Goal: Information Seeking & Learning: Learn about a topic

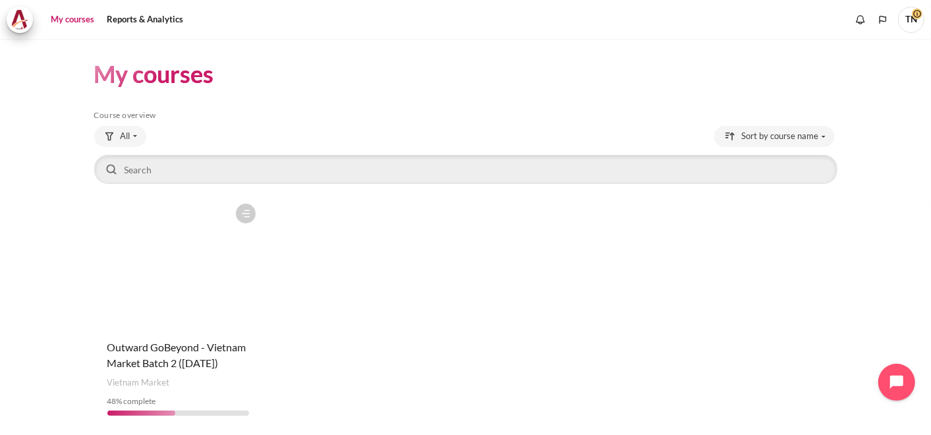
click at [153, 308] on figure "Content" at bounding box center [178, 263] width 168 height 132
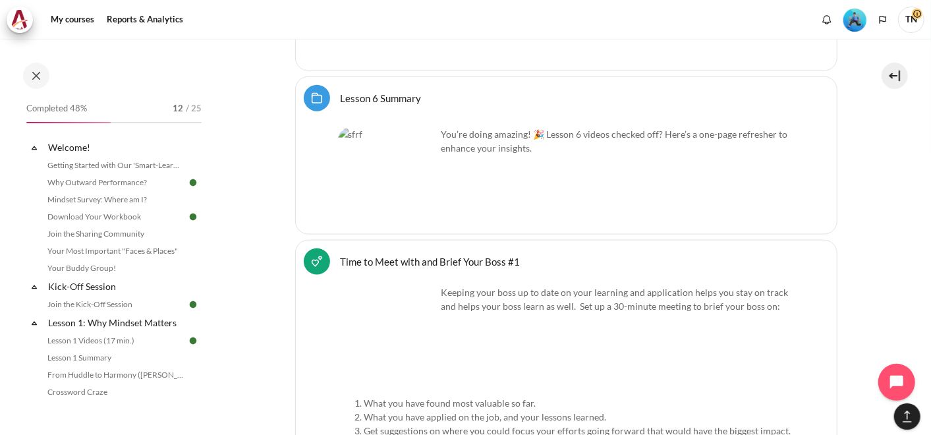
scroll to position [620, 0]
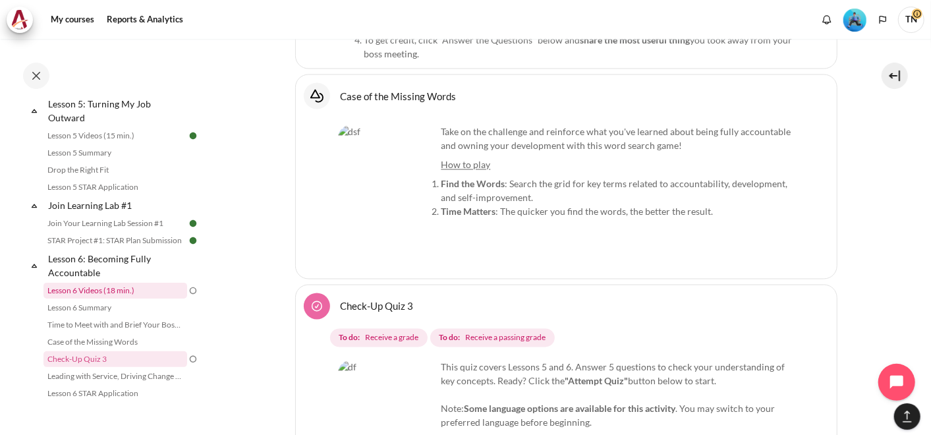
click at [109, 298] on link "Lesson 6 Videos (18 min.)" at bounding box center [115, 291] width 144 height 16
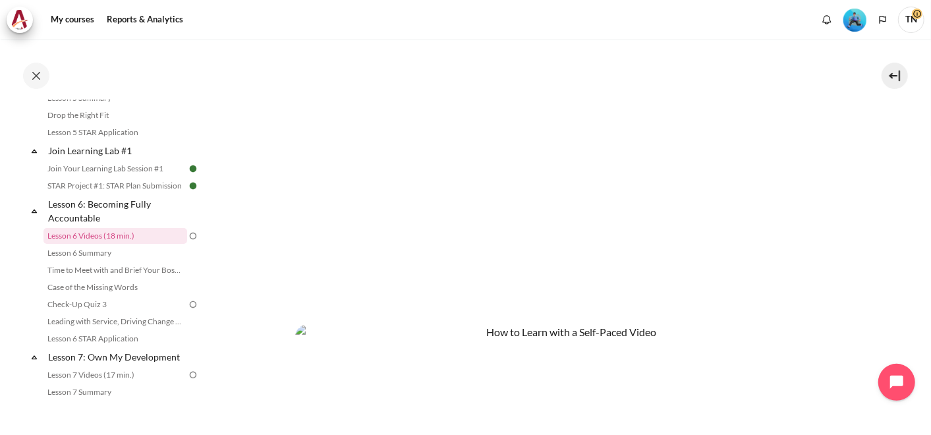
scroll to position [292, 0]
click at [881, 282] on section "My courses OPO VN B2 Lesson 6: Becoming Fully Accountable Lesson 6 Videos (18 m…" at bounding box center [566, 234] width 710 height 977
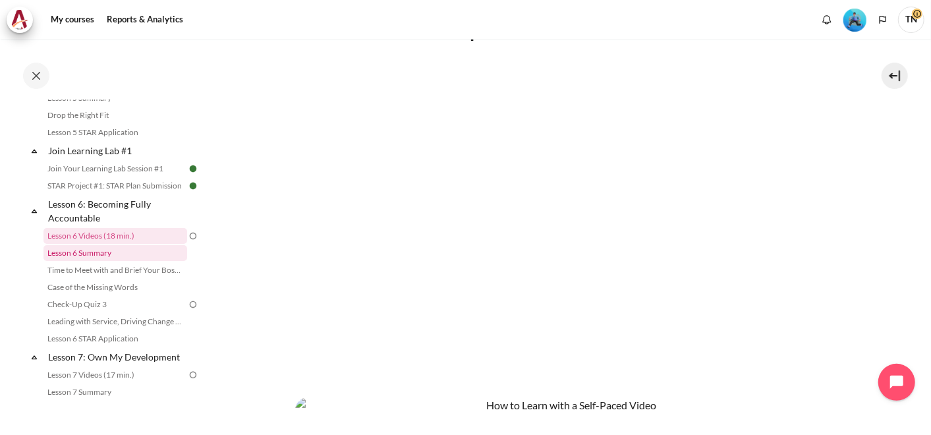
click at [115, 261] on link "Lesson 6 Summary" at bounding box center [115, 253] width 144 height 16
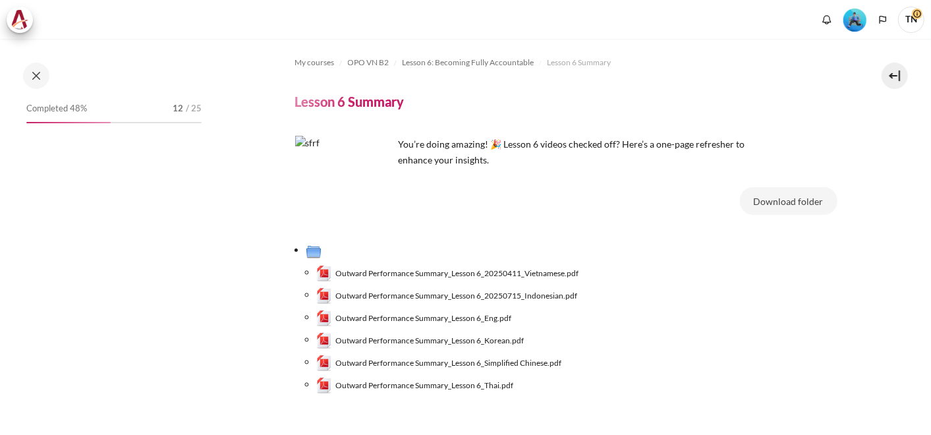
scroll to position [692, 0]
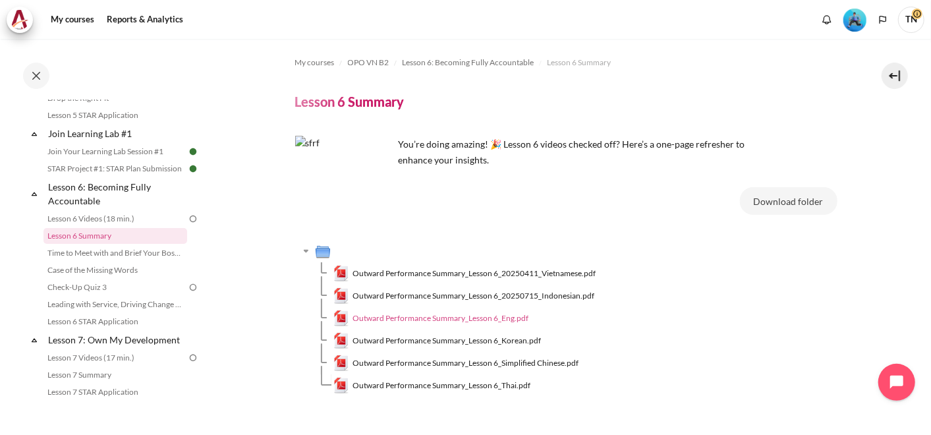
click at [422, 310] on link "Outward Performance Summary_Lesson 6_Eng.pdf" at bounding box center [431, 318] width 196 height 16
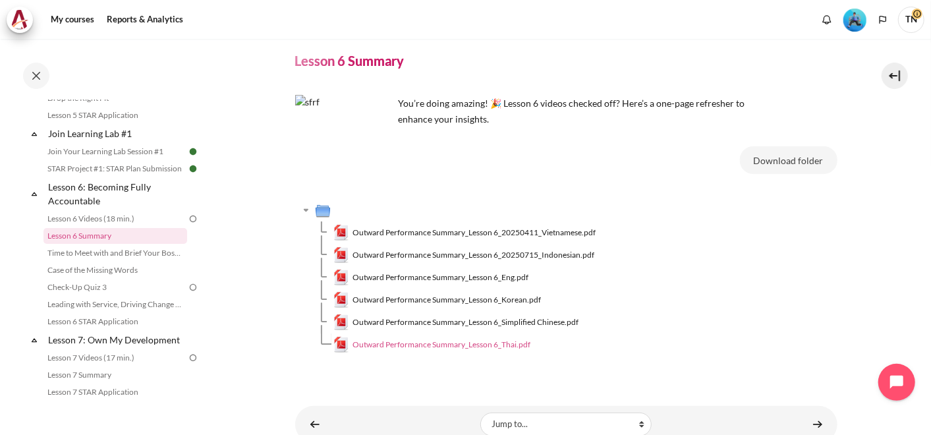
scroll to position [93, 0]
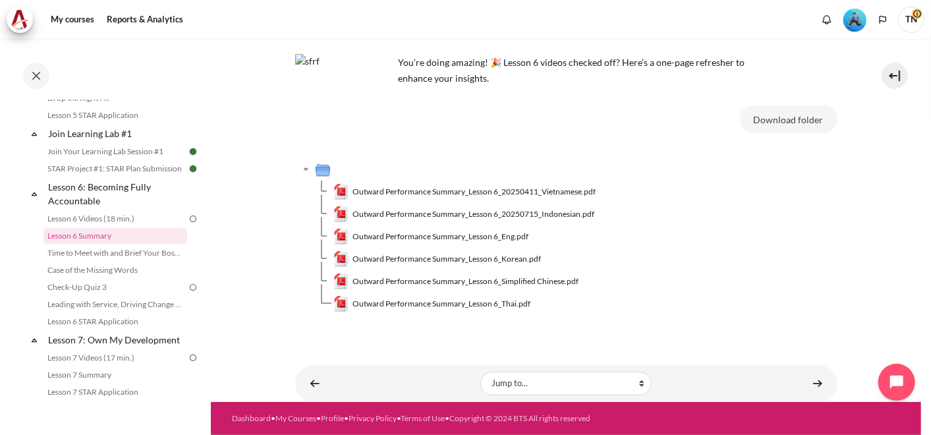
click at [429, 344] on div "My courses OPO VN B2 Lesson 6: Becoming Fully Accountable Lesson 6 Summary Less…" at bounding box center [566, 179] width 542 height 445
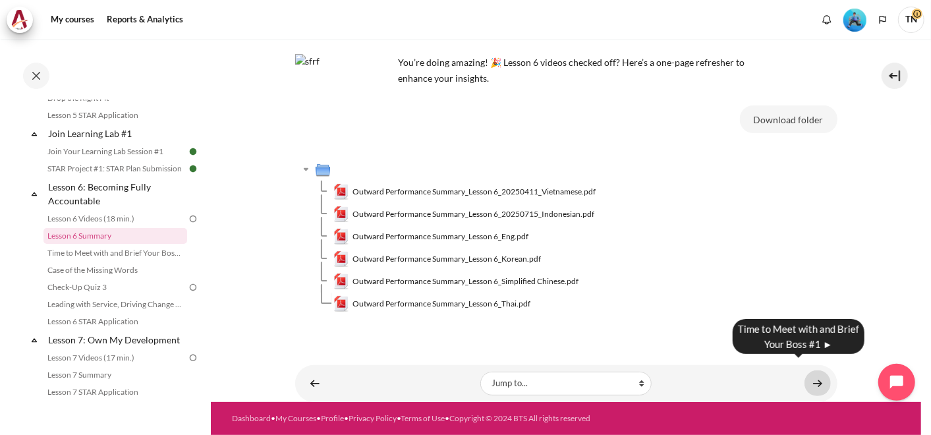
click at [808, 373] on link "Content" at bounding box center [817, 383] width 26 height 26
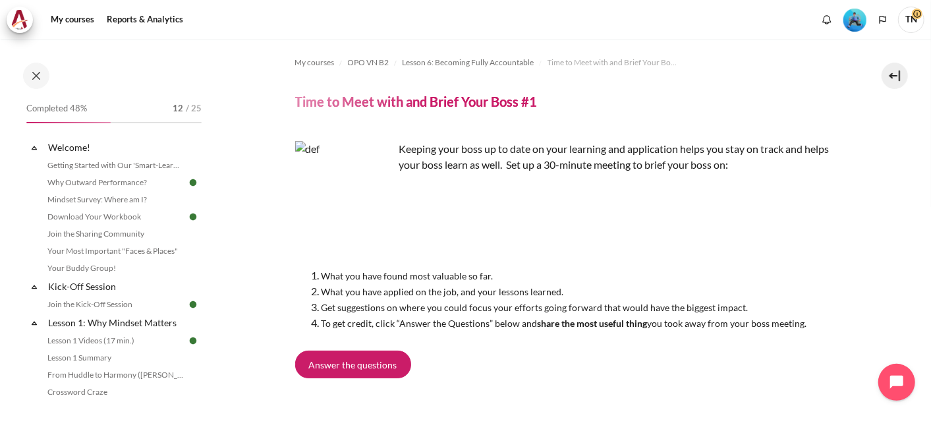
scroll to position [709, 0]
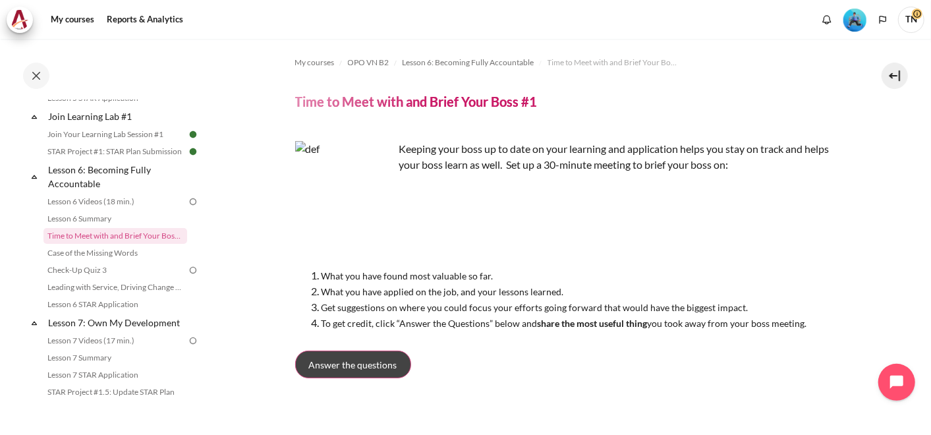
click at [363, 369] on span "Answer the questions" at bounding box center [353, 365] width 88 height 14
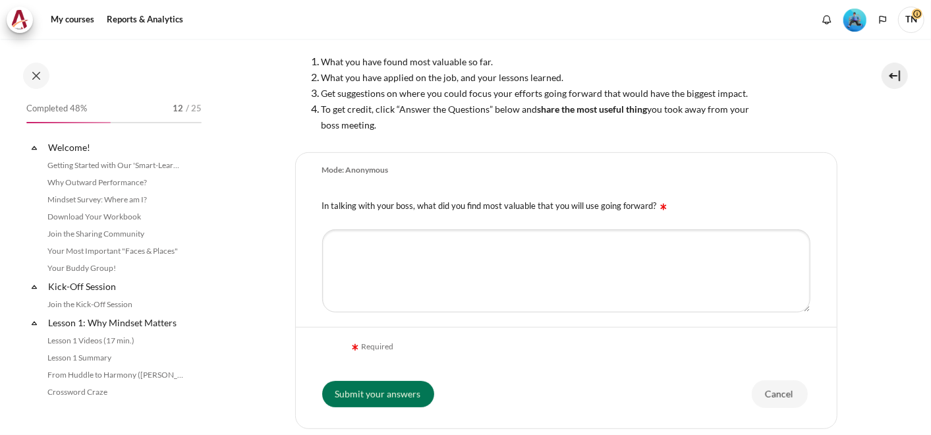
scroll to position [709, 0]
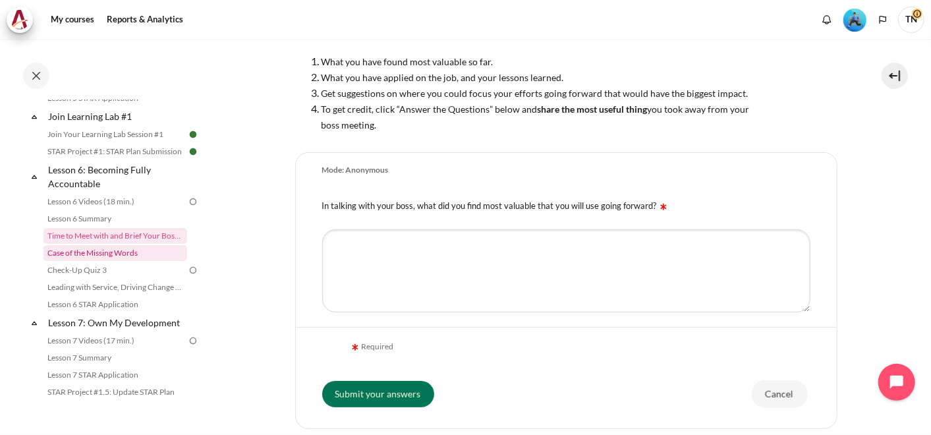
click at [109, 261] on link "Case of the Missing Words" at bounding box center [115, 253] width 144 height 16
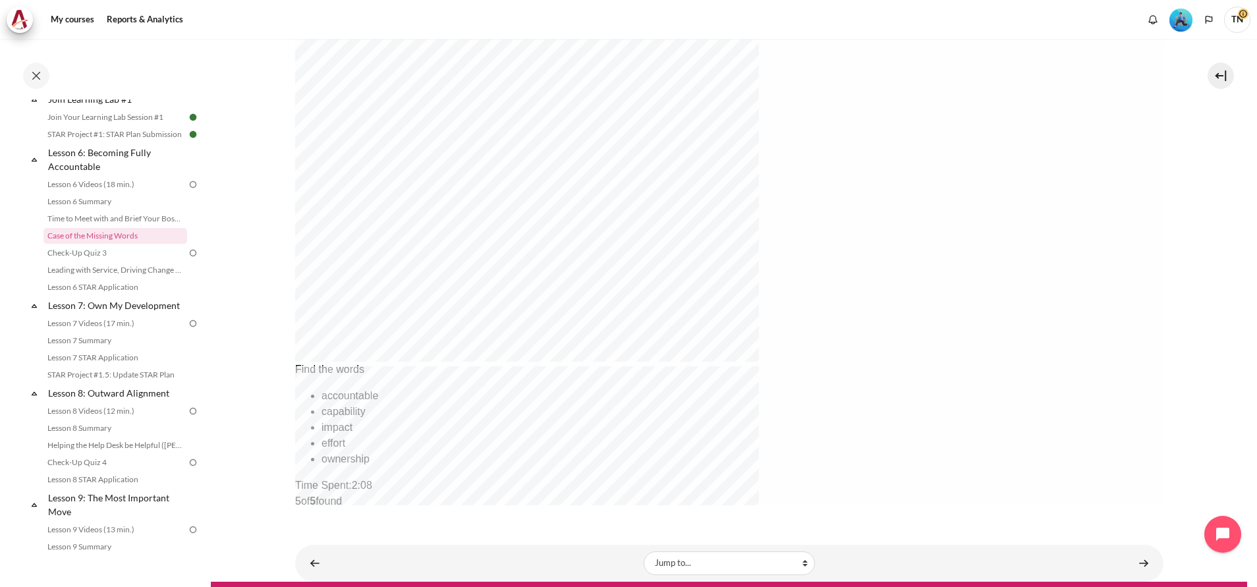
scroll to position [470, 0]
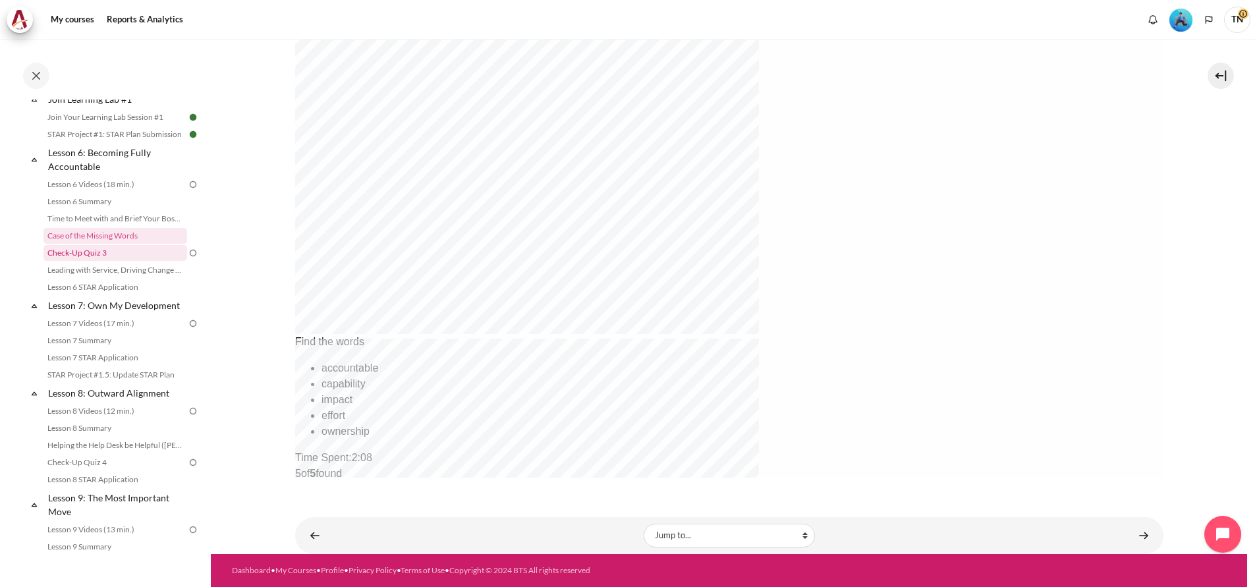
click at [97, 261] on link "Check-Up Quiz 3" at bounding box center [115, 253] width 144 height 16
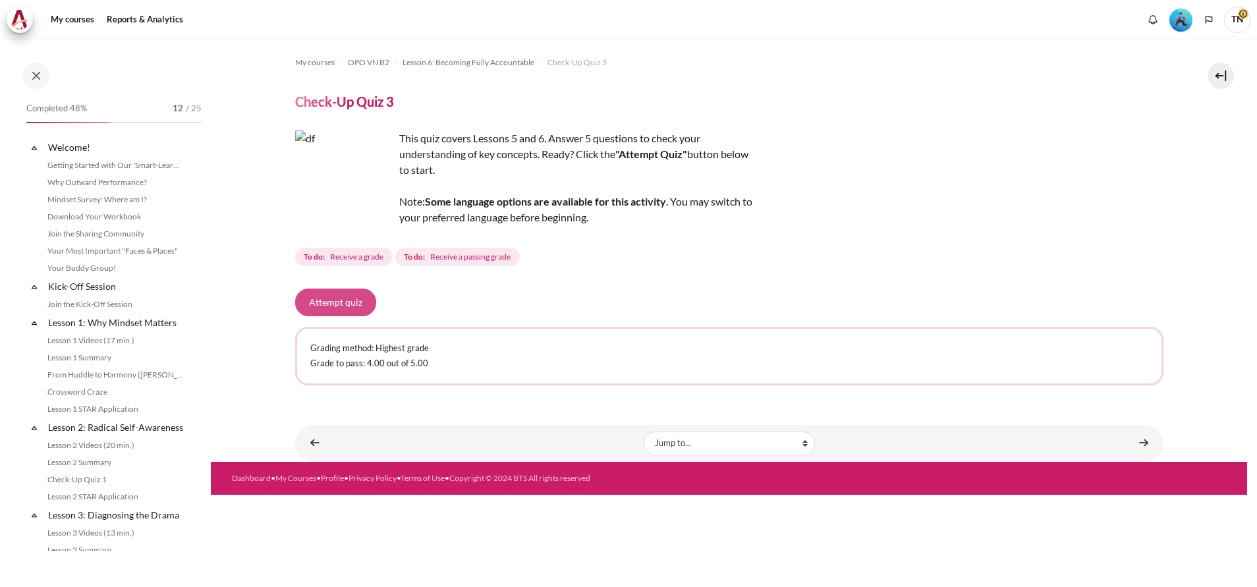
scroll to position [696, 0]
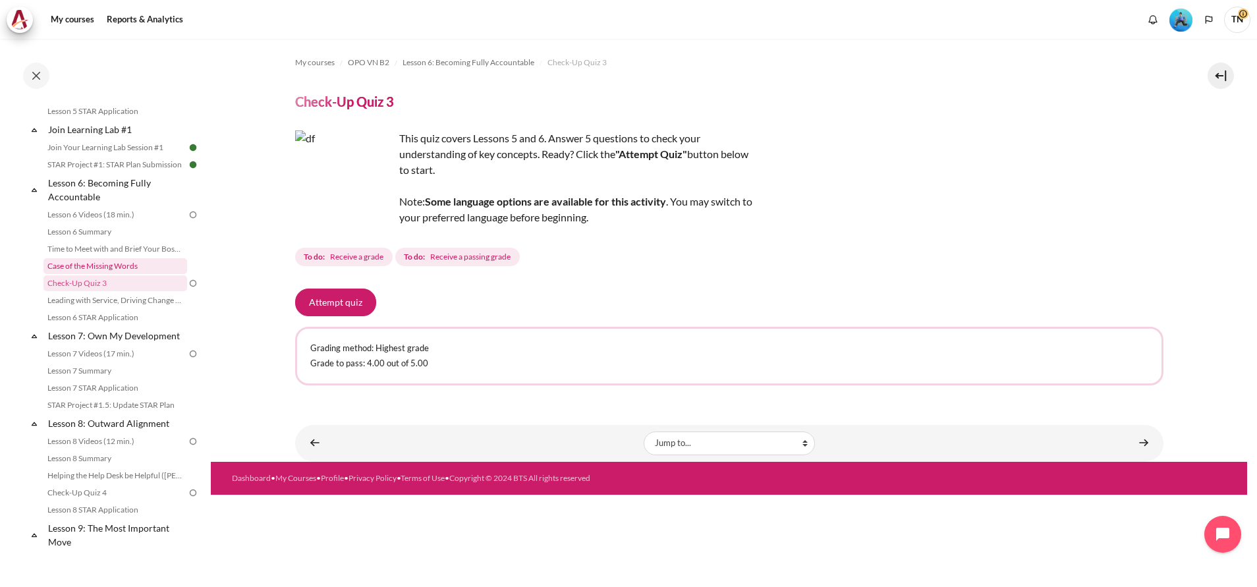
click at [134, 274] on link "Case of the Missing Words" at bounding box center [115, 266] width 144 height 16
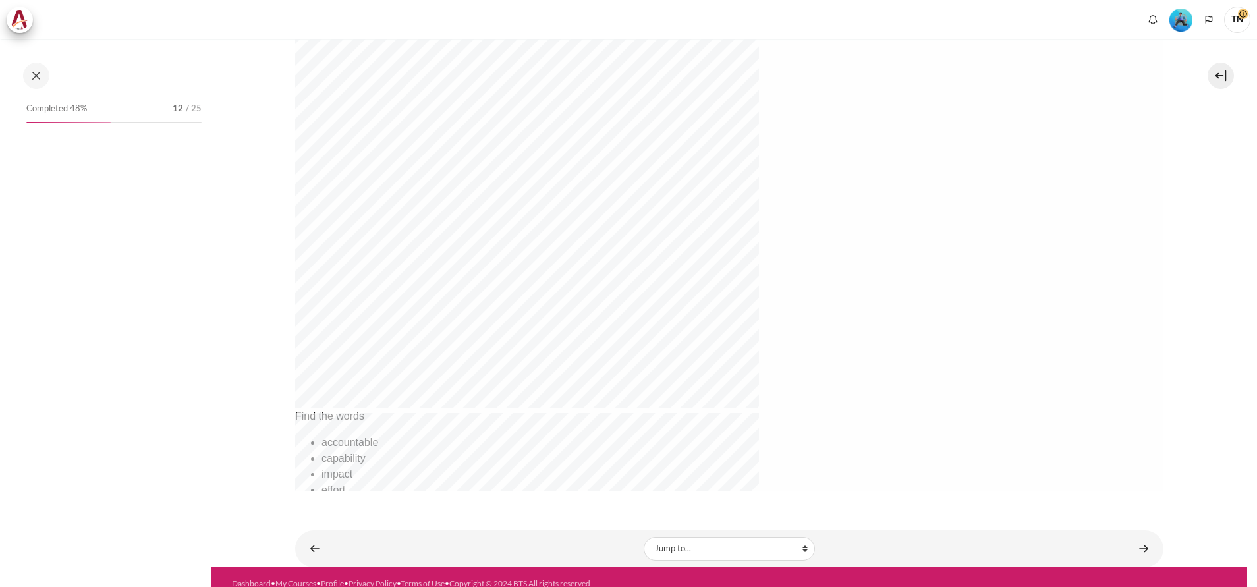
scroll to position [679, 0]
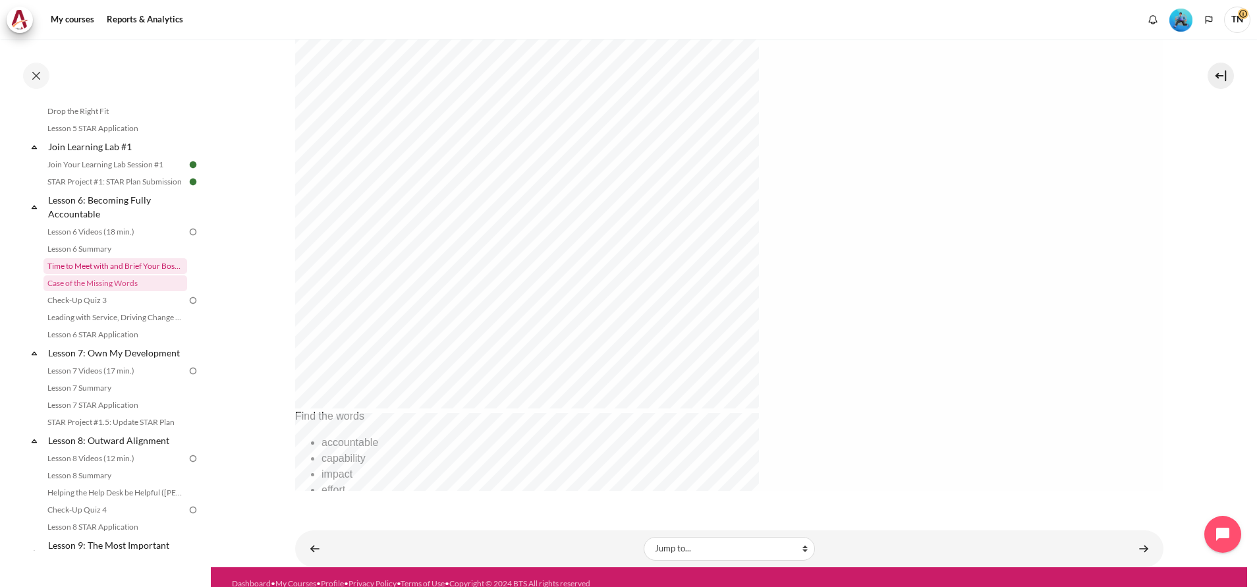
click at [134, 274] on link "Time to Meet with and Brief Your Boss #1" at bounding box center [115, 266] width 144 height 16
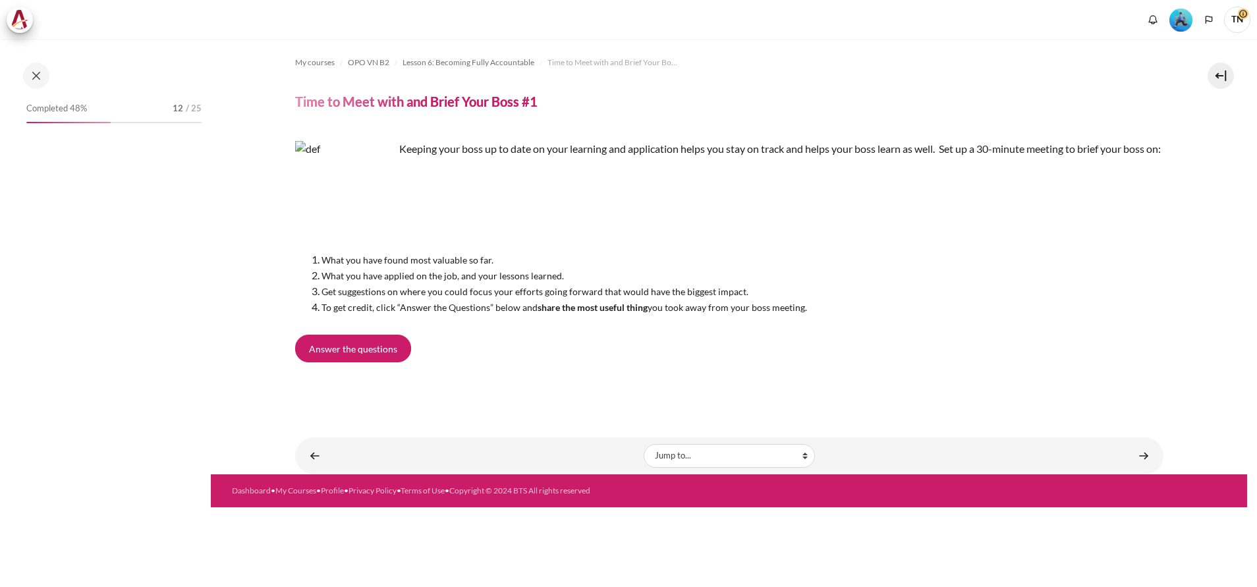
scroll to position [662, 0]
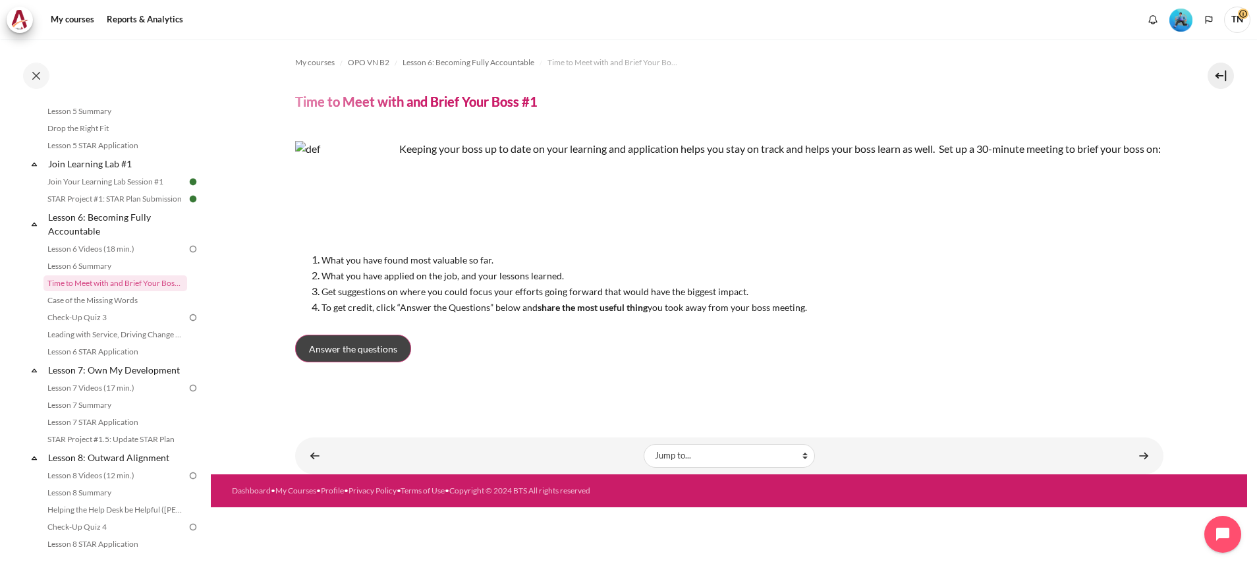
click at [368, 356] on span "Answer the questions" at bounding box center [353, 349] width 88 height 14
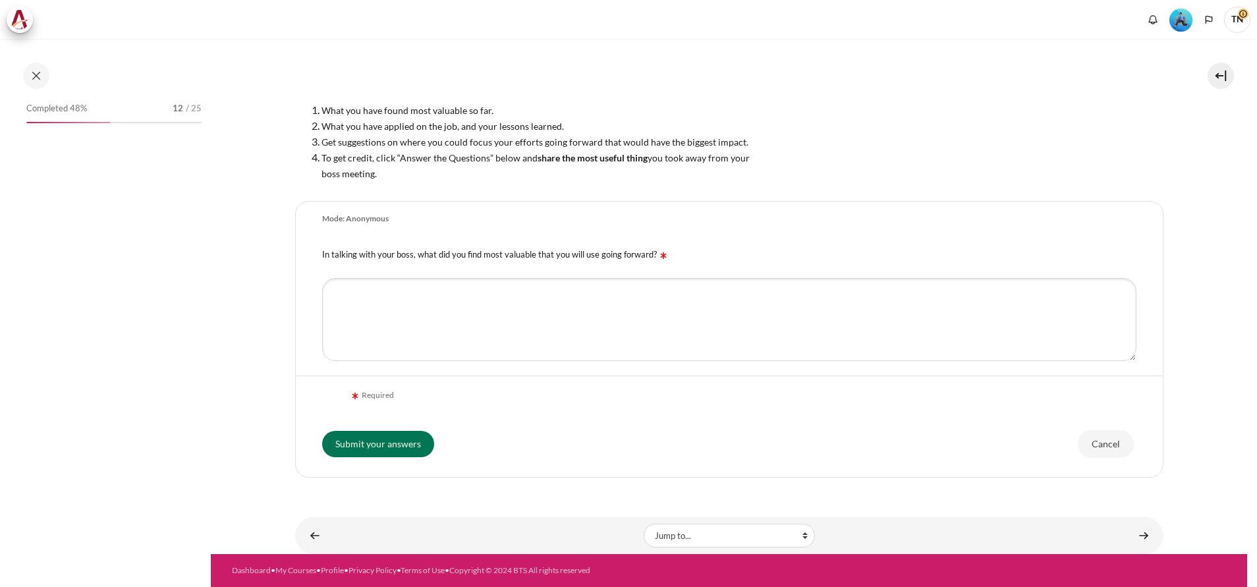
scroll to position [662, 0]
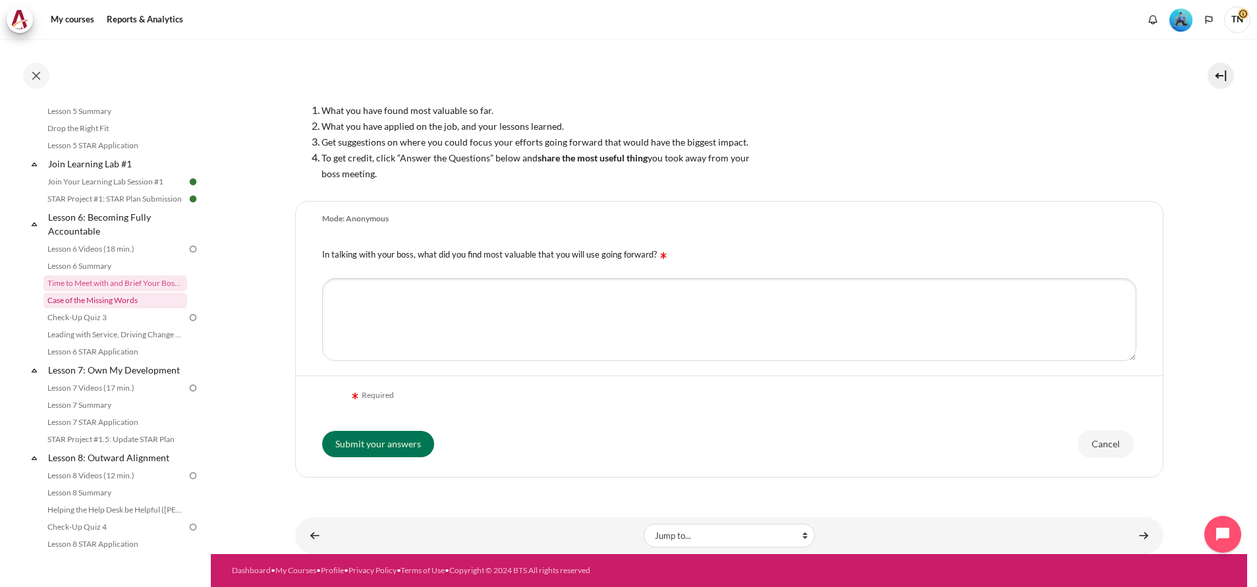
click at [136, 308] on link "Case of the Missing Words" at bounding box center [115, 300] width 144 height 16
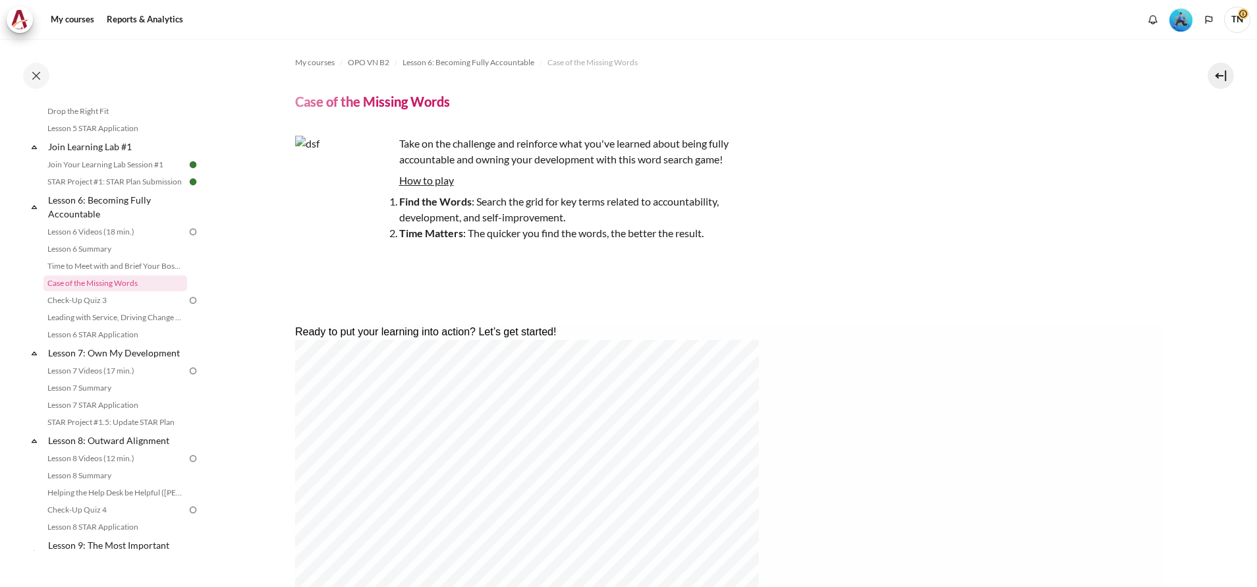
scroll to position [408, 0]
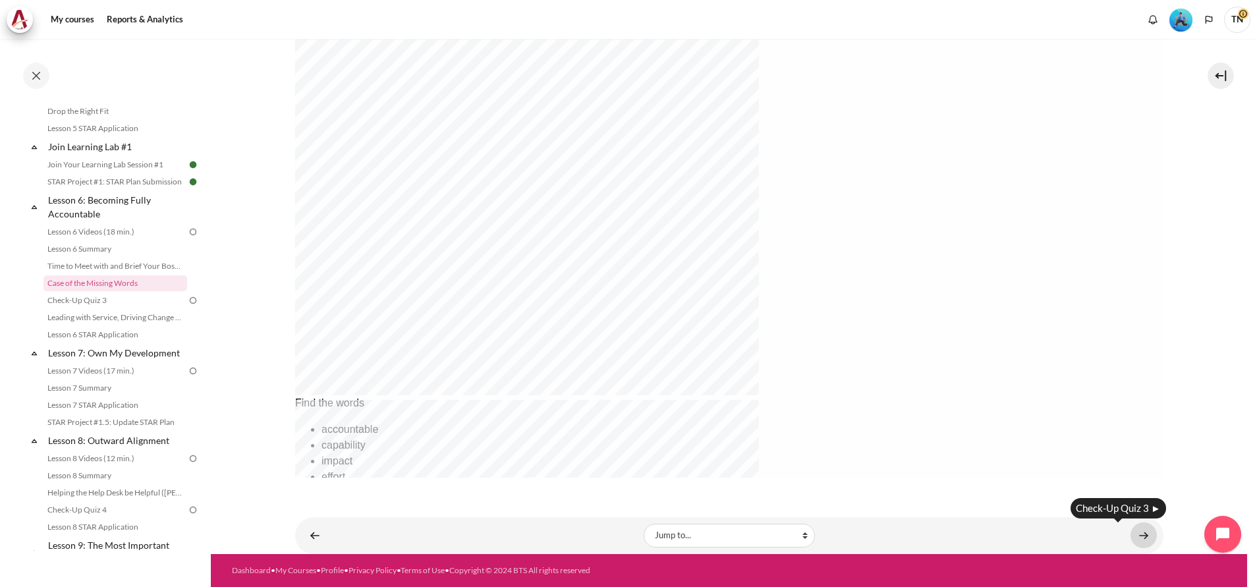
click at [1130, 529] on link "Content" at bounding box center [1143, 535] width 26 height 26
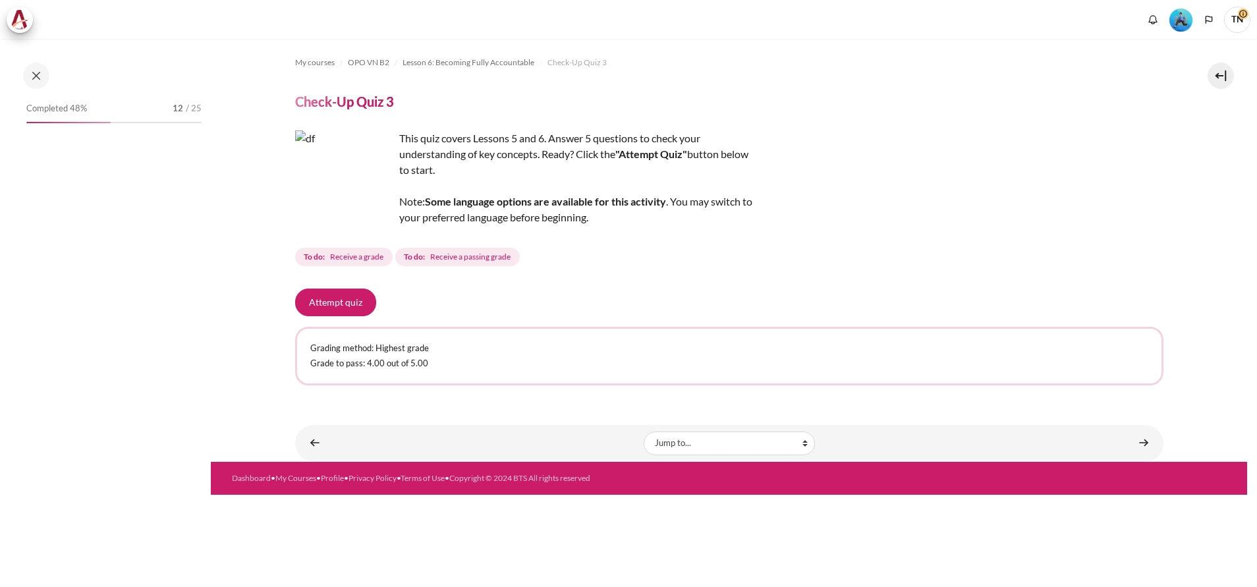
scroll to position [696, 0]
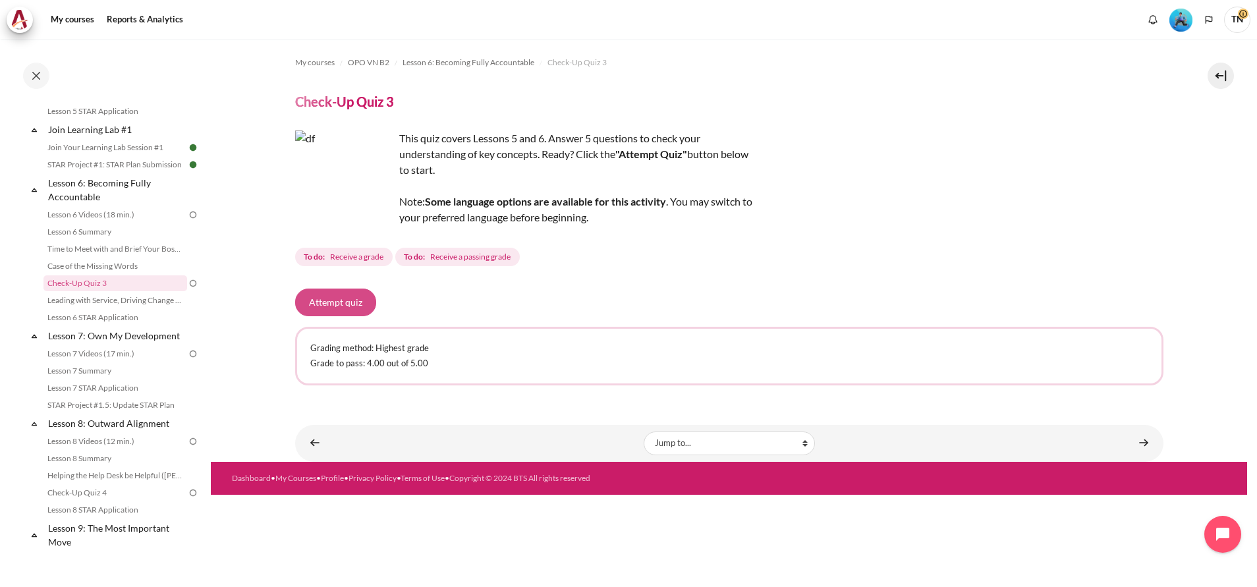
click at [355, 310] on button "Attempt quiz" at bounding box center [335, 302] width 81 height 28
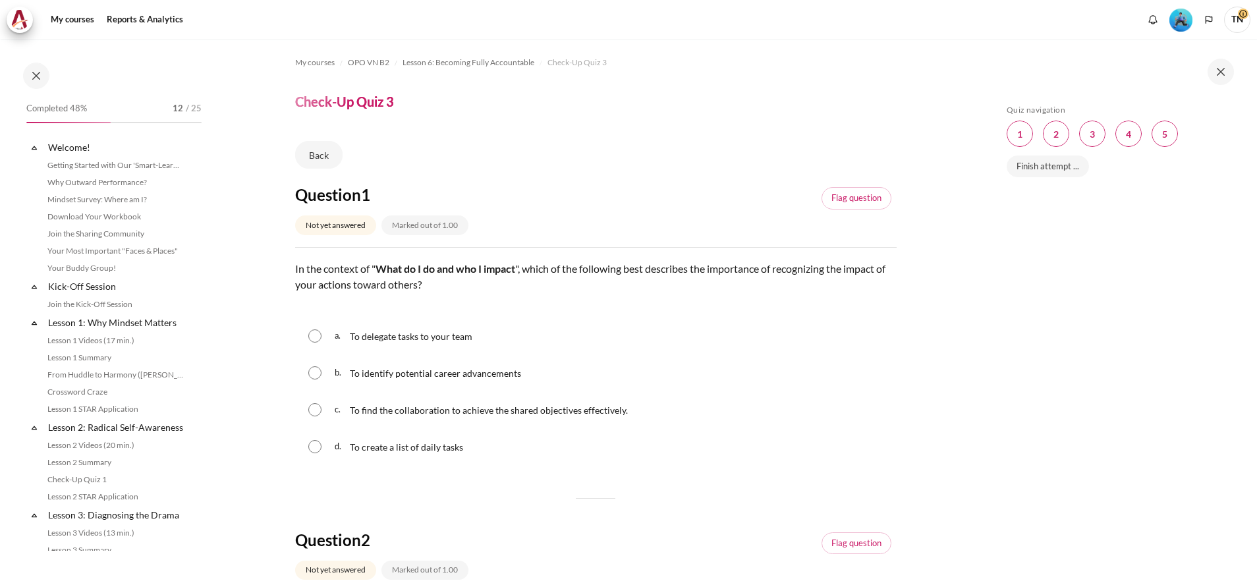
scroll to position [696, 0]
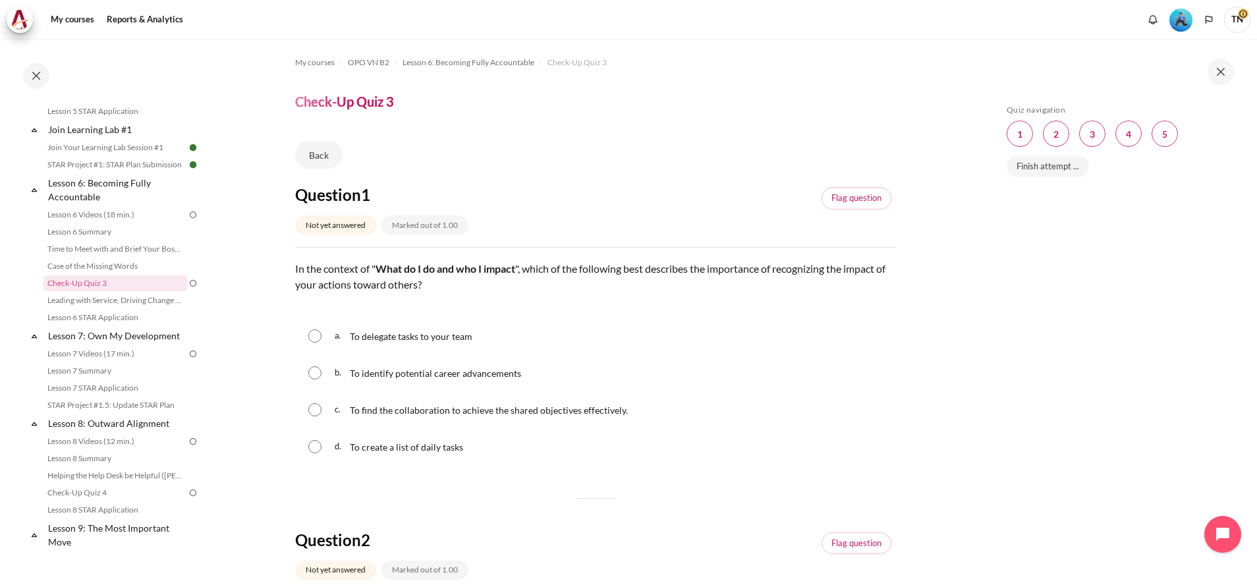
click at [345, 410] on span "c." at bounding box center [341, 409] width 13 height 21
radio input "true"
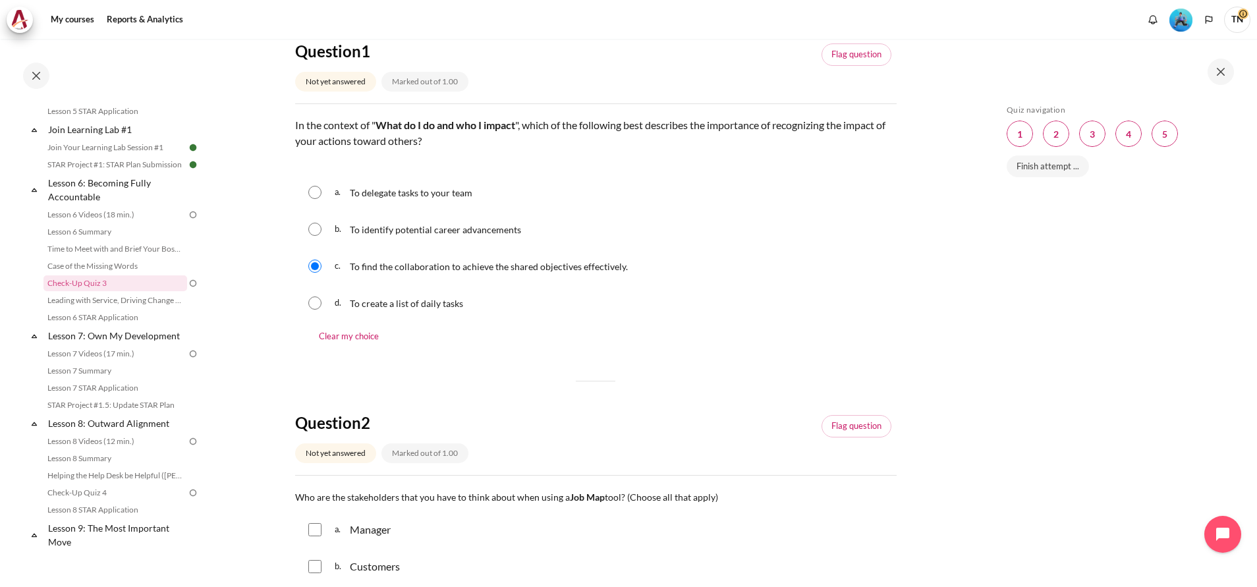
scroll to position [99, 0]
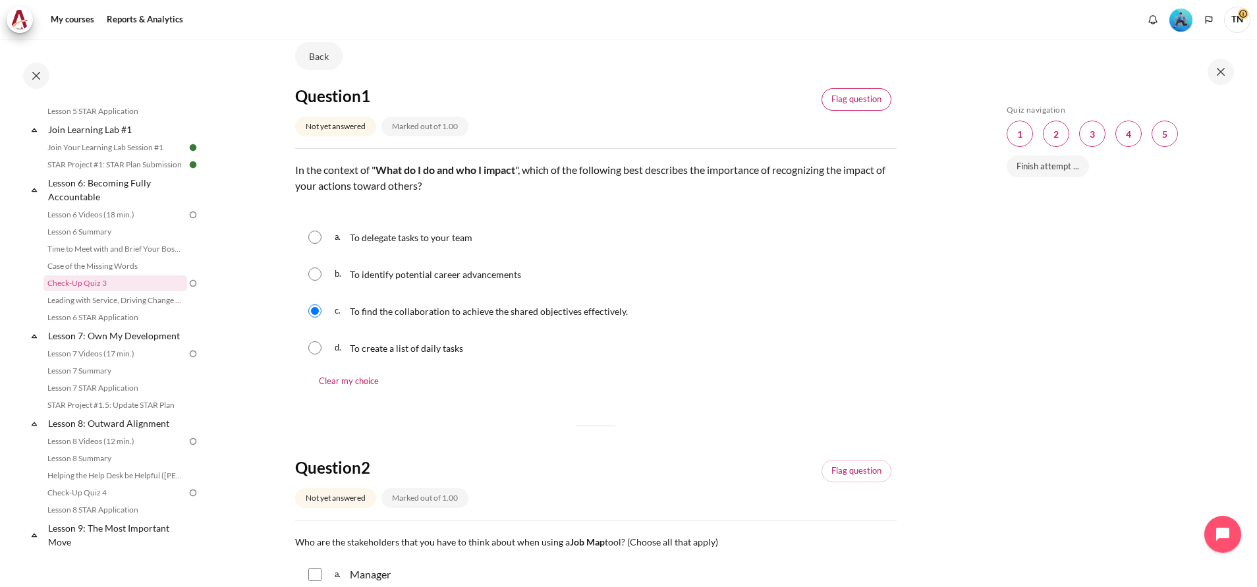
click at [825, 104] on link "Flag question" at bounding box center [856, 99] width 70 height 22
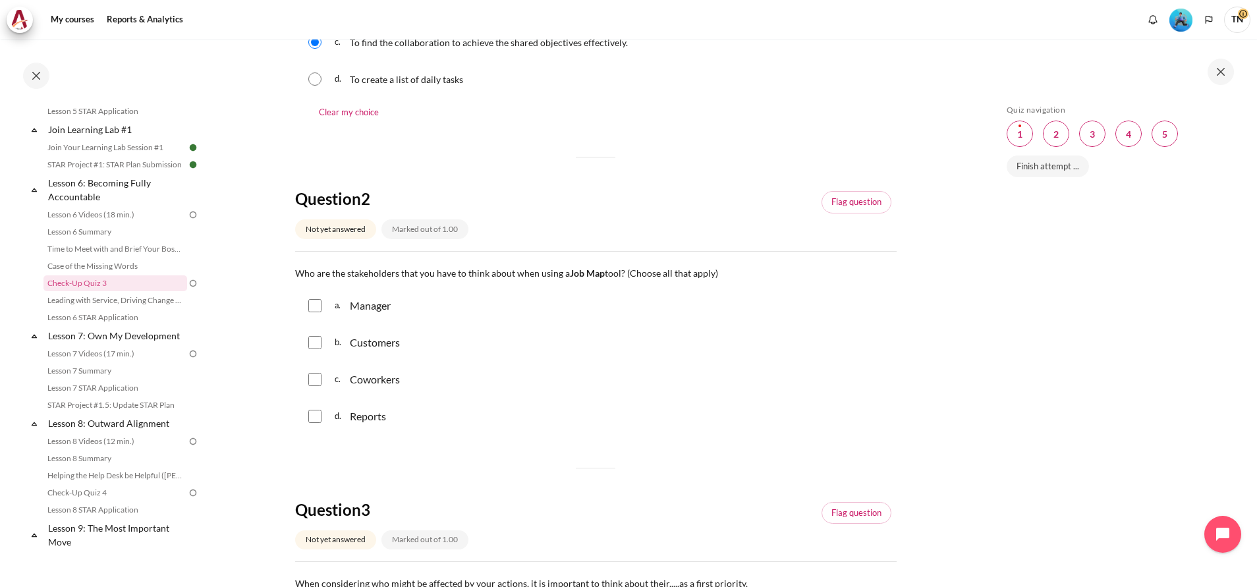
scroll to position [395, 0]
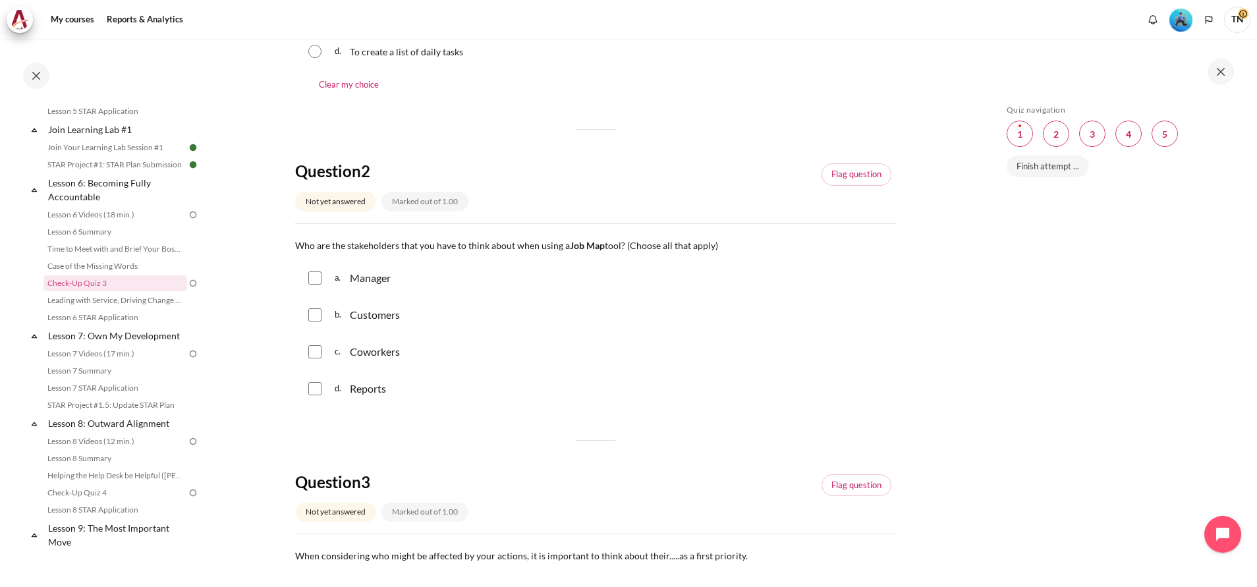
click at [317, 281] on input "Content" at bounding box center [314, 277] width 13 height 13
checkbox input "true"
click at [316, 316] on input "Content" at bounding box center [314, 314] width 13 height 13
checkbox input "true"
click at [315, 354] on input "Content" at bounding box center [314, 351] width 13 height 13
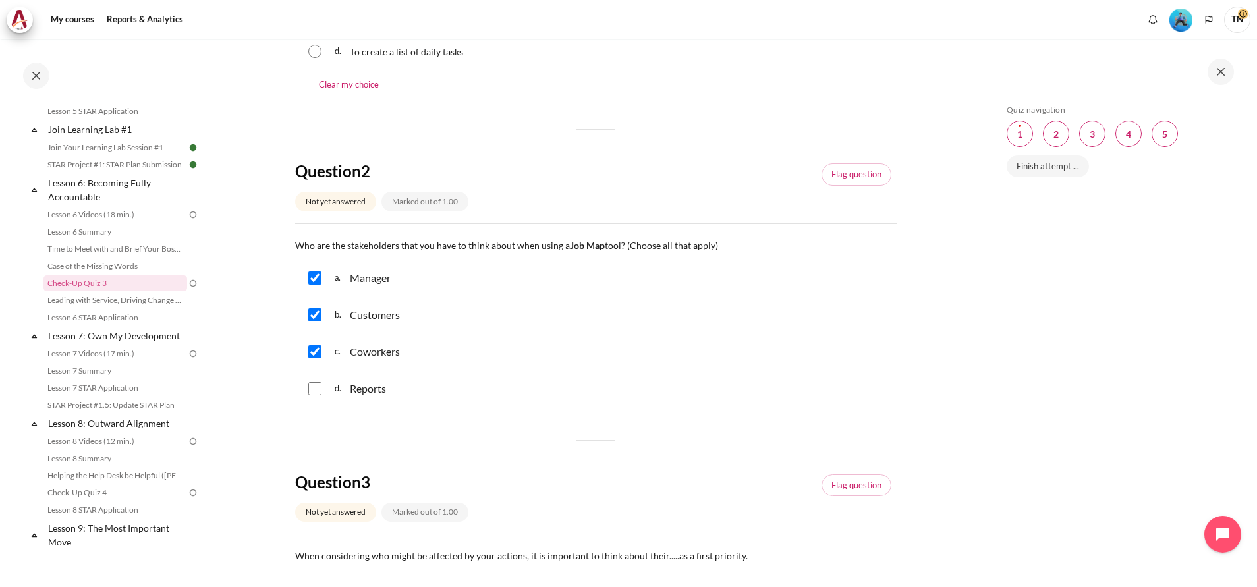
click at [319, 352] on input "Content" at bounding box center [314, 351] width 13 height 13
checkbox input "false"
click at [312, 391] on input "Content" at bounding box center [314, 388] width 13 height 13
checkbox input "true"
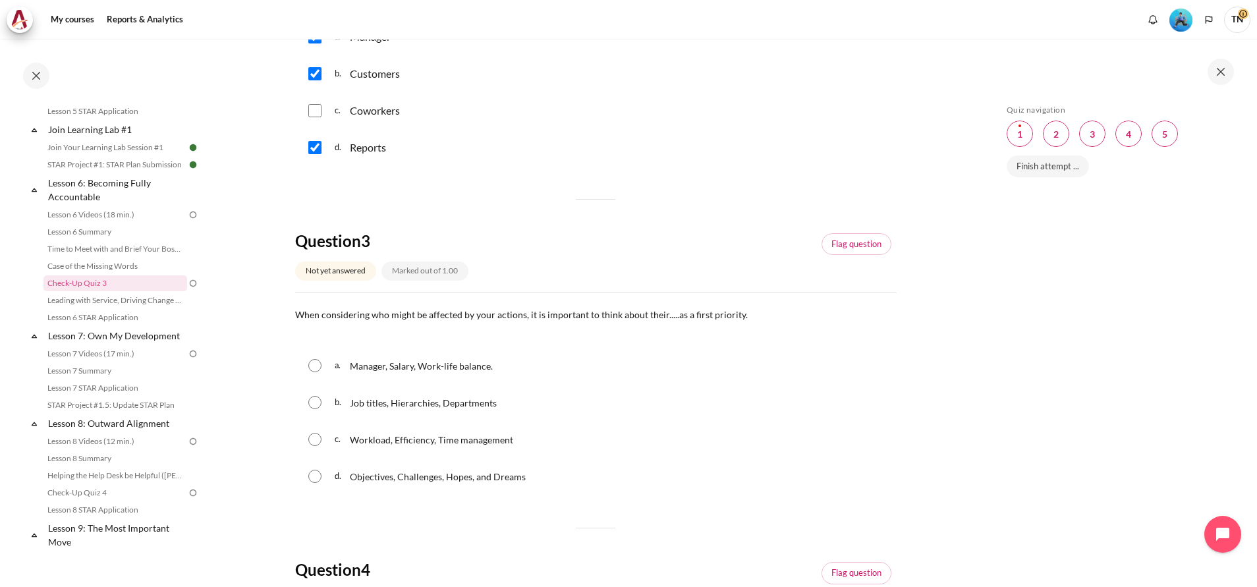
scroll to position [593, 0]
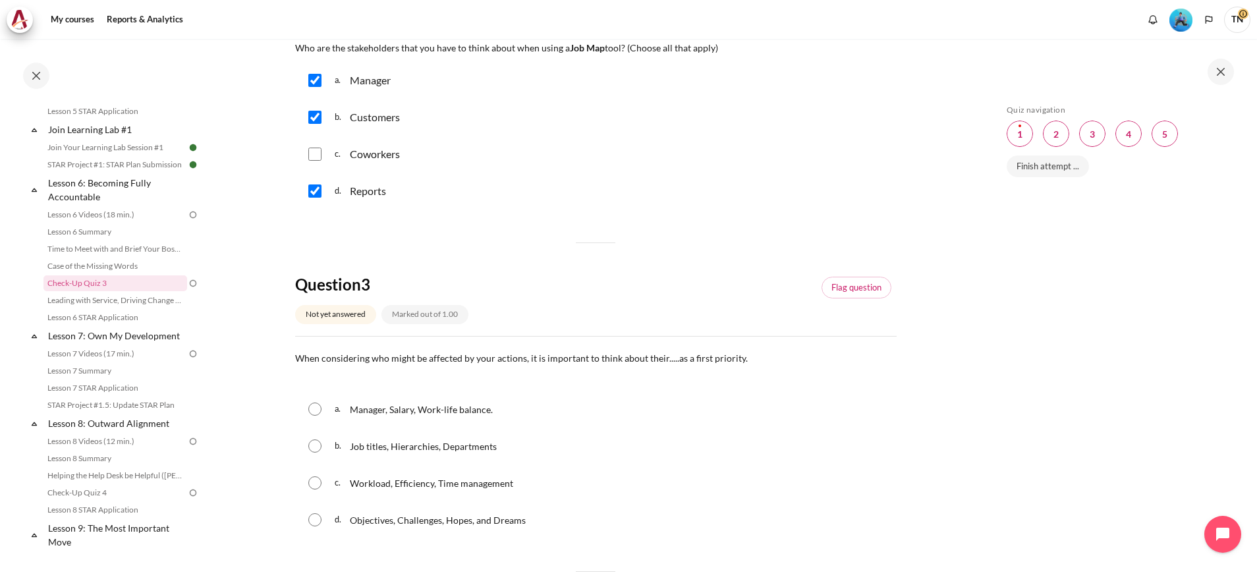
click at [320, 157] on input "Content" at bounding box center [314, 154] width 13 height 13
checkbox input "true"
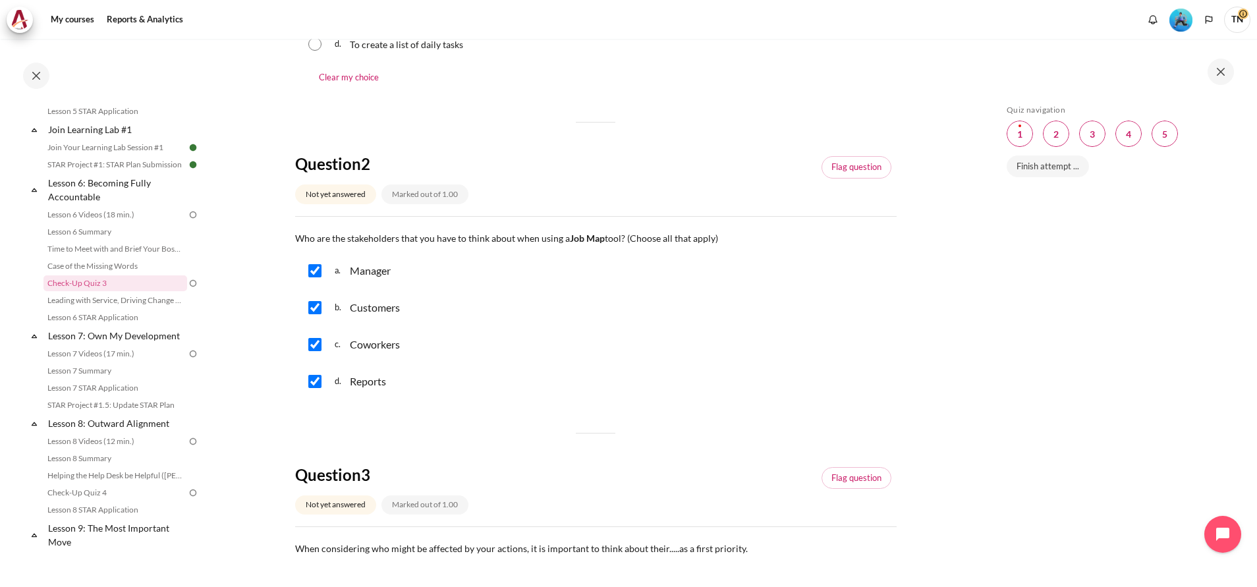
scroll to position [395, 0]
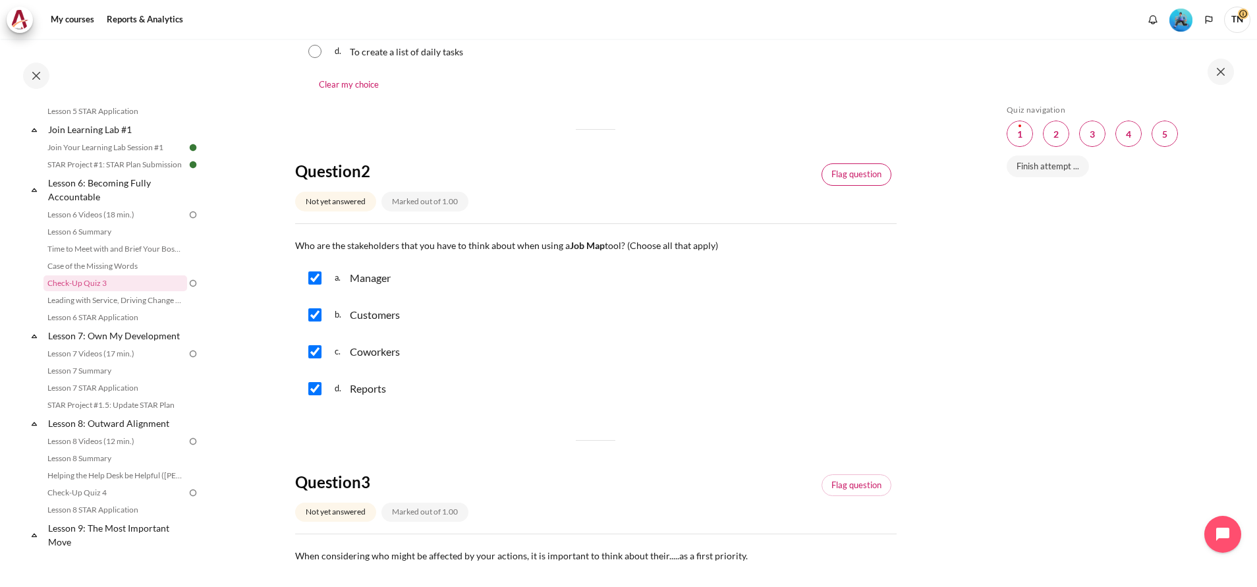
click at [867, 178] on link "Flag question" at bounding box center [856, 174] width 70 height 22
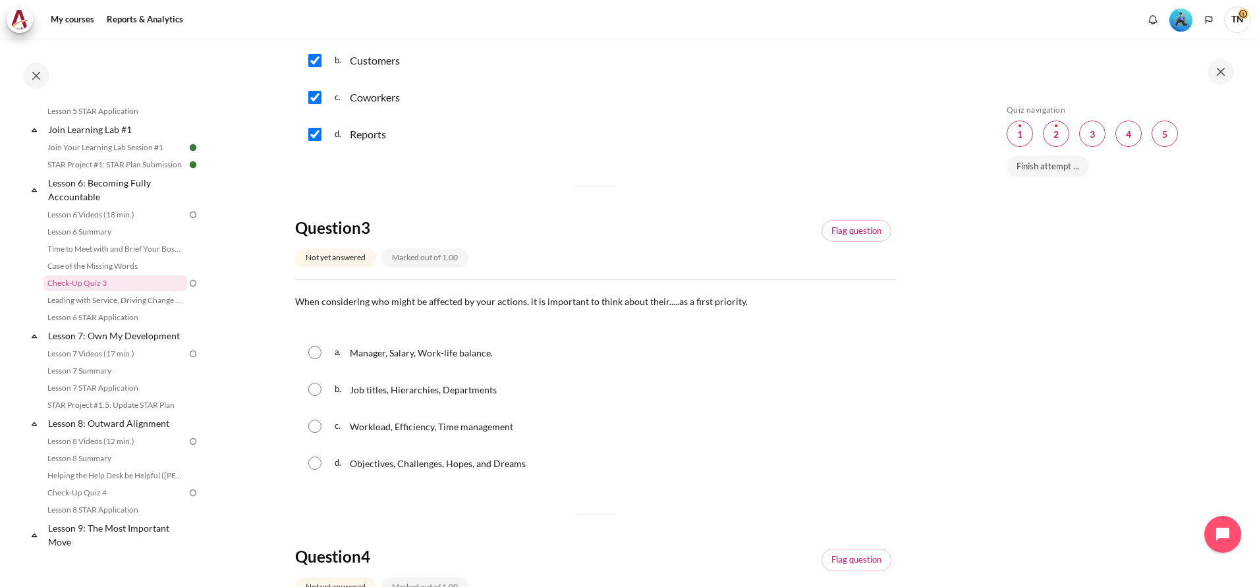
scroll to position [692, 0]
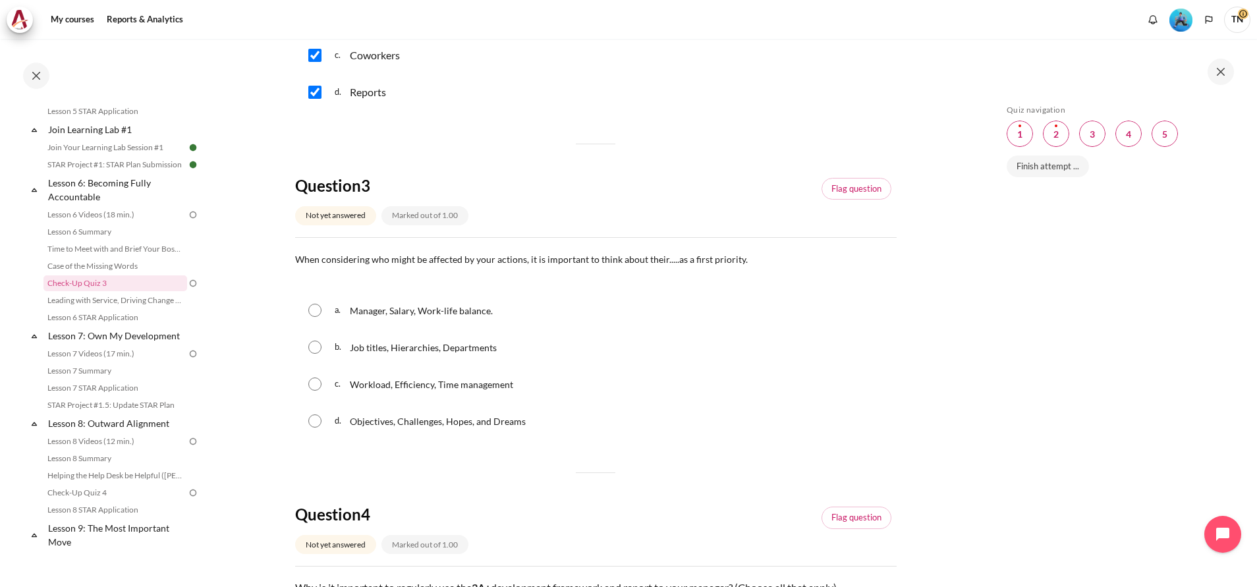
click at [319, 385] on input "Content" at bounding box center [314, 383] width 13 height 13
radio input "true"
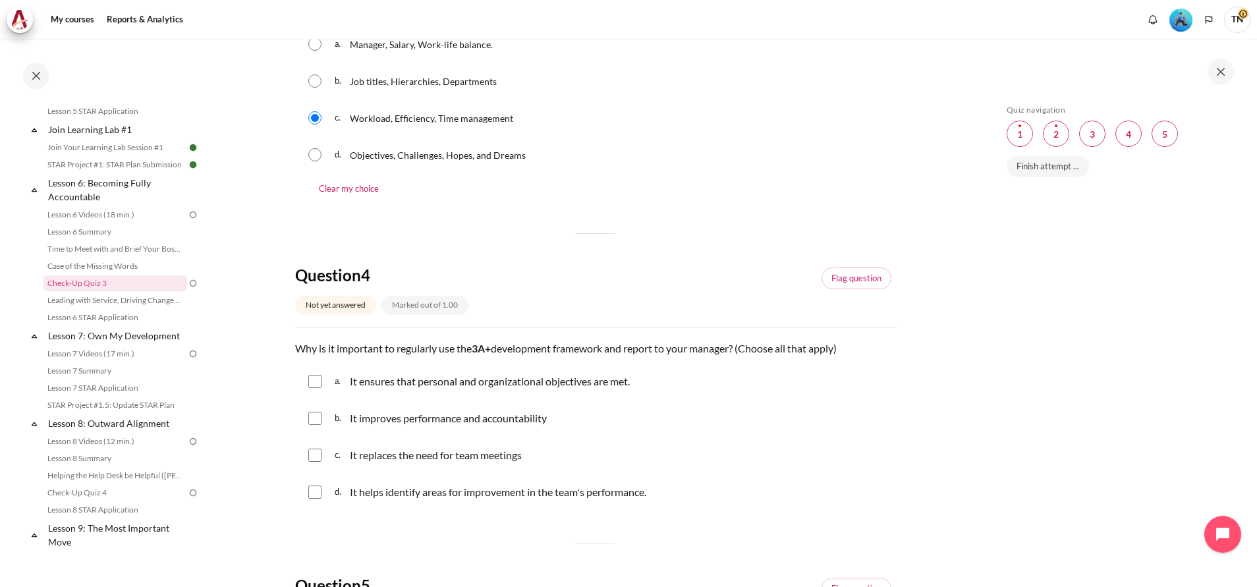
scroll to position [988, 0]
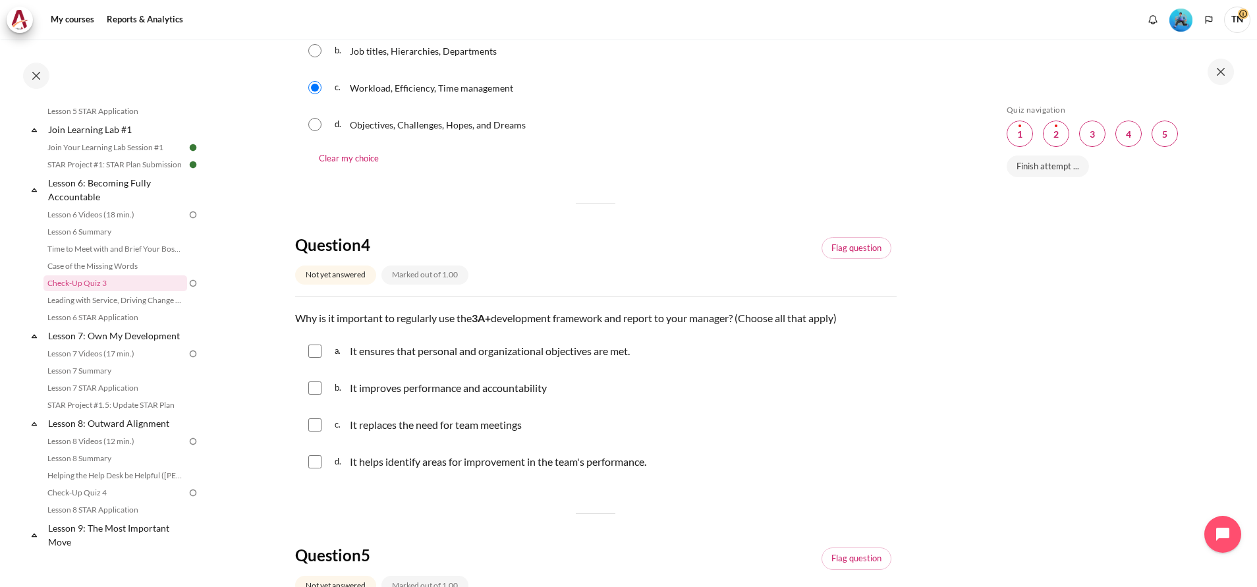
click at [315, 460] on input "Content" at bounding box center [314, 461] width 13 height 13
checkbox input "true"
click at [423, 389] on p "It improves performance and accountability" at bounding box center [448, 388] width 197 height 16
checkbox input "true"
click at [313, 345] on input "Content" at bounding box center [314, 350] width 13 height 13
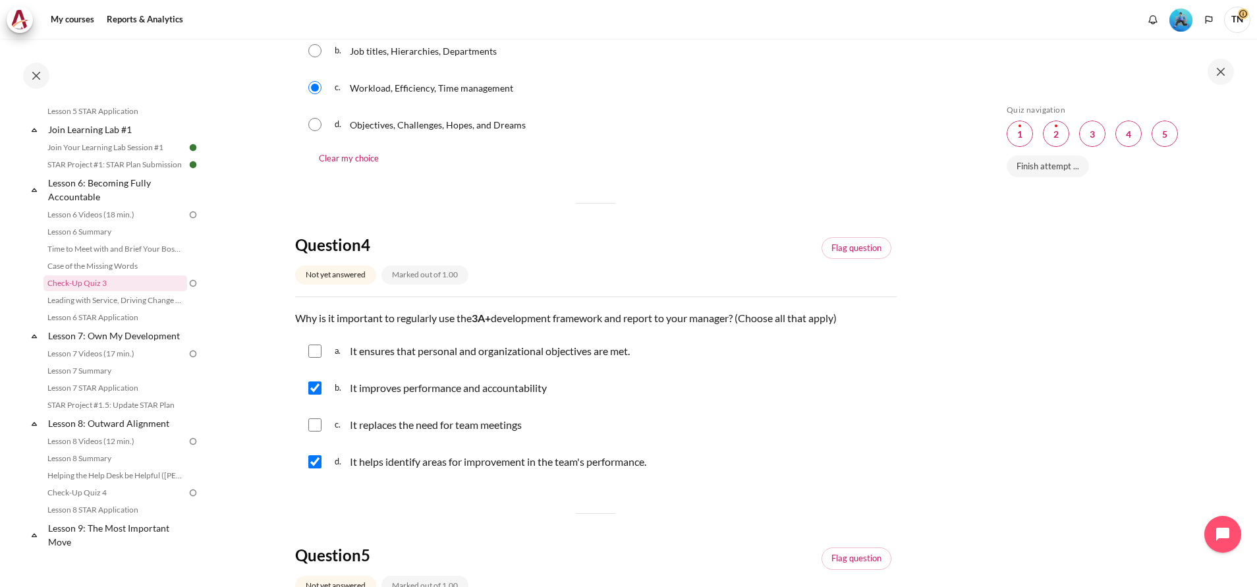
checkbox input "true"
click at [844, 251] on link "Flag question" at bounding box center [856, 248] width 70 height 22
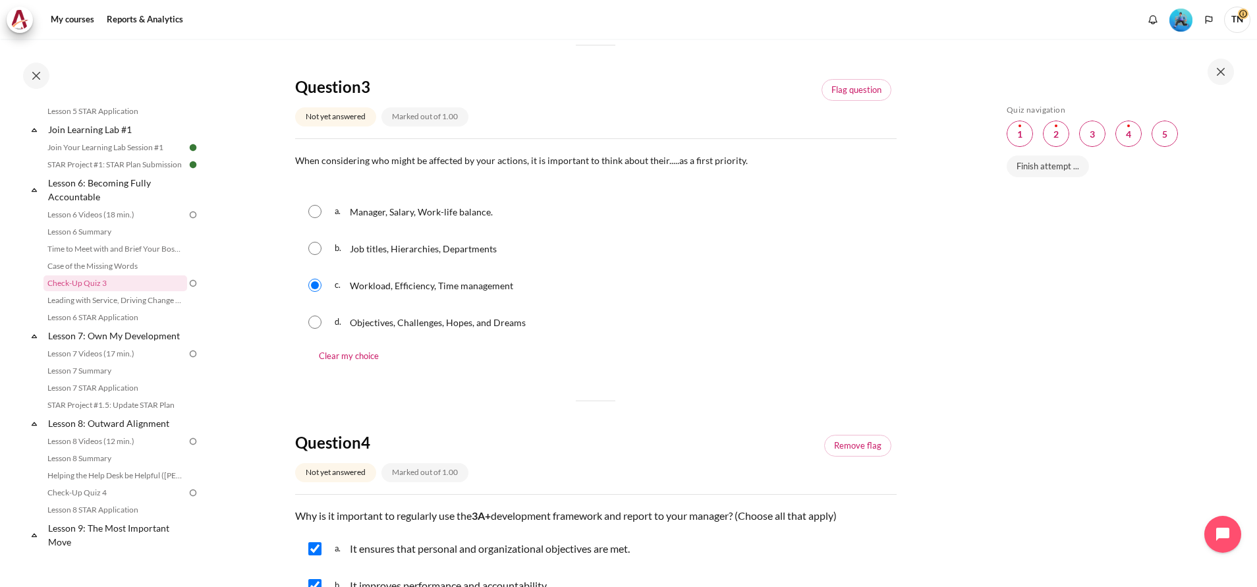
scroll to position [692, 0]
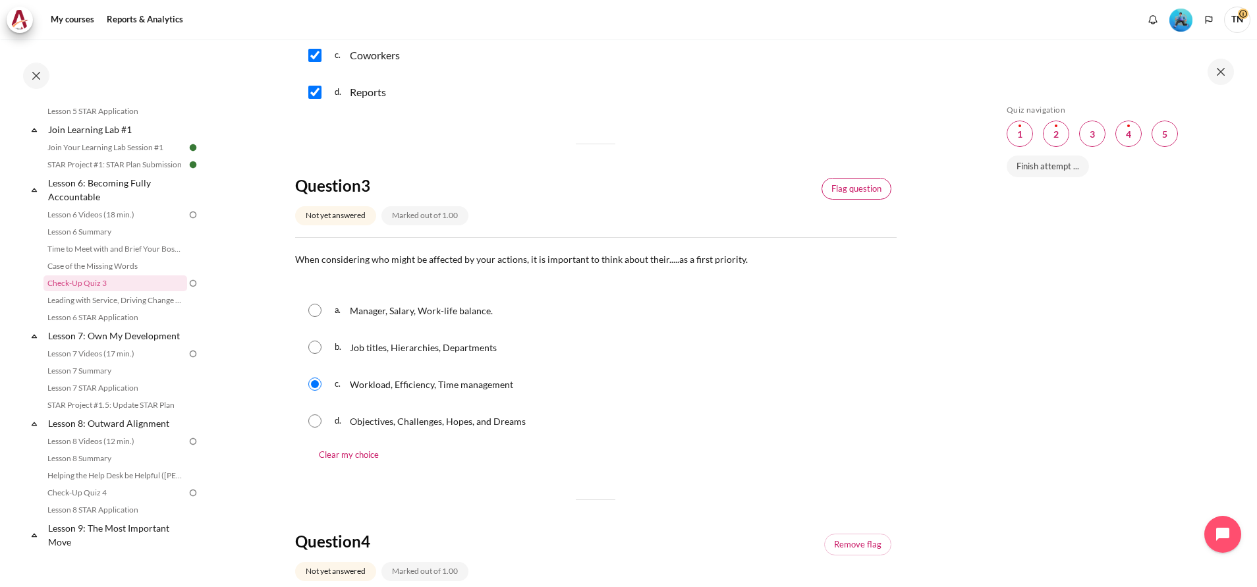
click at [839, 190] on link "Flag question" at bounding box center [856, 189] width 70 height 22
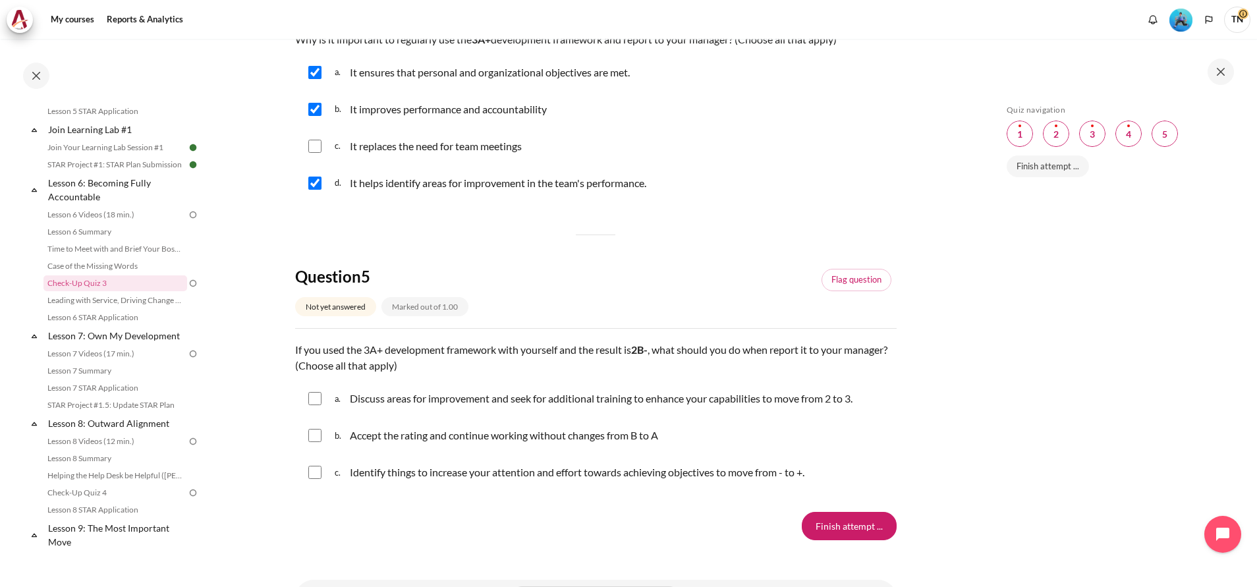
scroll to position [1284, 0]
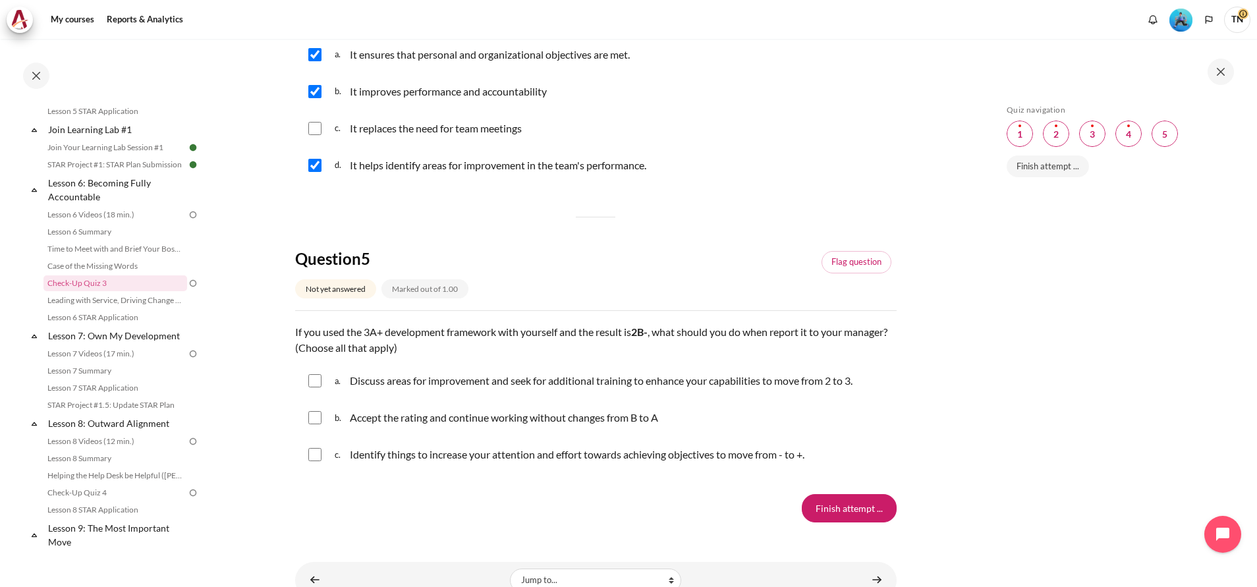
click at [355, 461] on p "Identify things to increase your attention and effort towards achieving objecti…" at bounding box center [577, 455] width 454 height 16
checkbox input "true"
click at [390, 386] on p "Discuss areas for improvement and seek for additional training to enhance your …" at bounding box center [601, 381] width 503 height 16
checkbox input "true"
drag, startPoint x: 713, startPoint y: 337, endPoint x: 736, endPoint y: 336, distance: 23.1
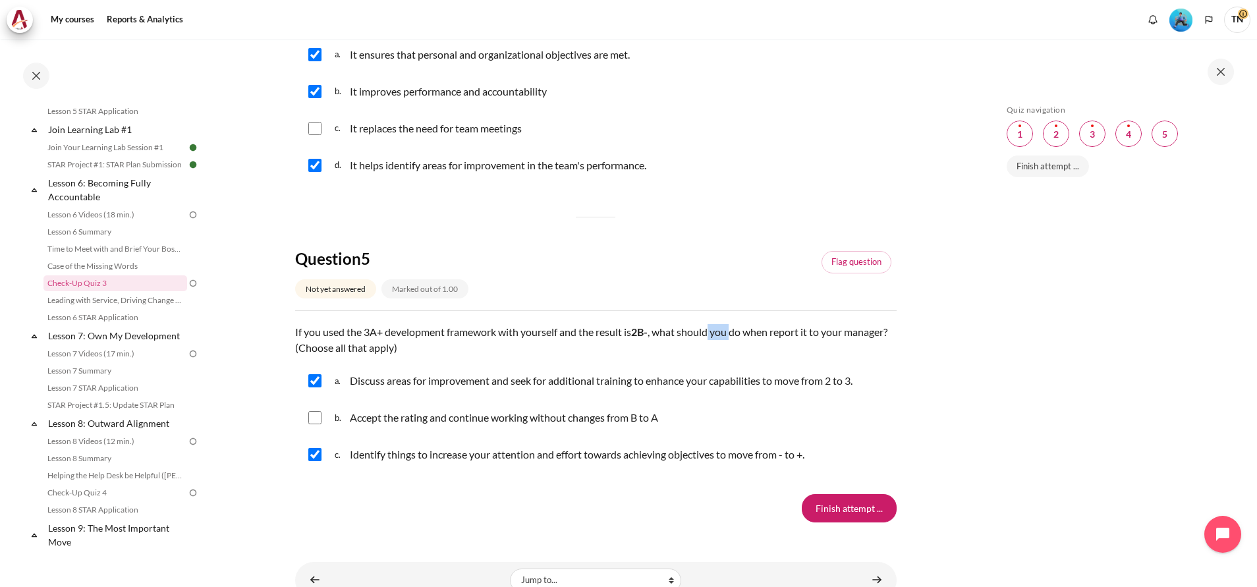
click at [736, 336] on p "If you used the 3A+ development framework with yourself and the result is 2B- ,…" at bounding box center [595, 340] width 601 height 32
drag, startPoint x: 736, startPoint y: 336, endPoint x: 786, endPoint y: 339, distance: 49.5
click at [786, 339] on p "If you used the 3A+ development framework with yourself and the result is 2B- ,…" at bounding box center [595, 340] width 601 height 32
click at [867, 265] on link "Flag question" at bounding box center [856, 262] width 70 height 22
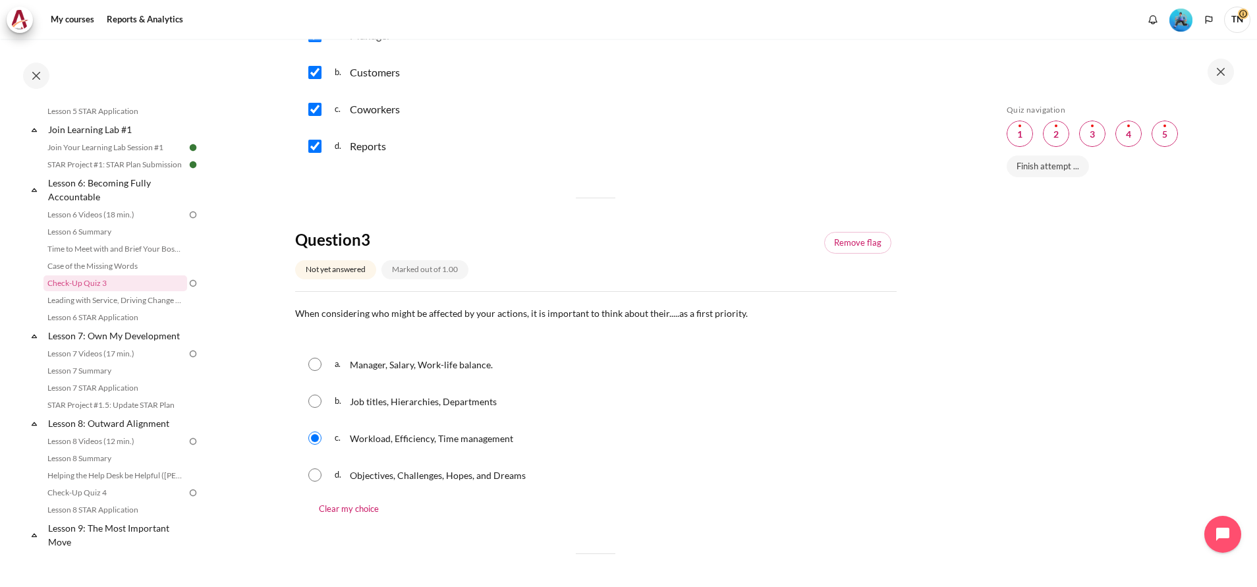
scroll to position [736, 0]
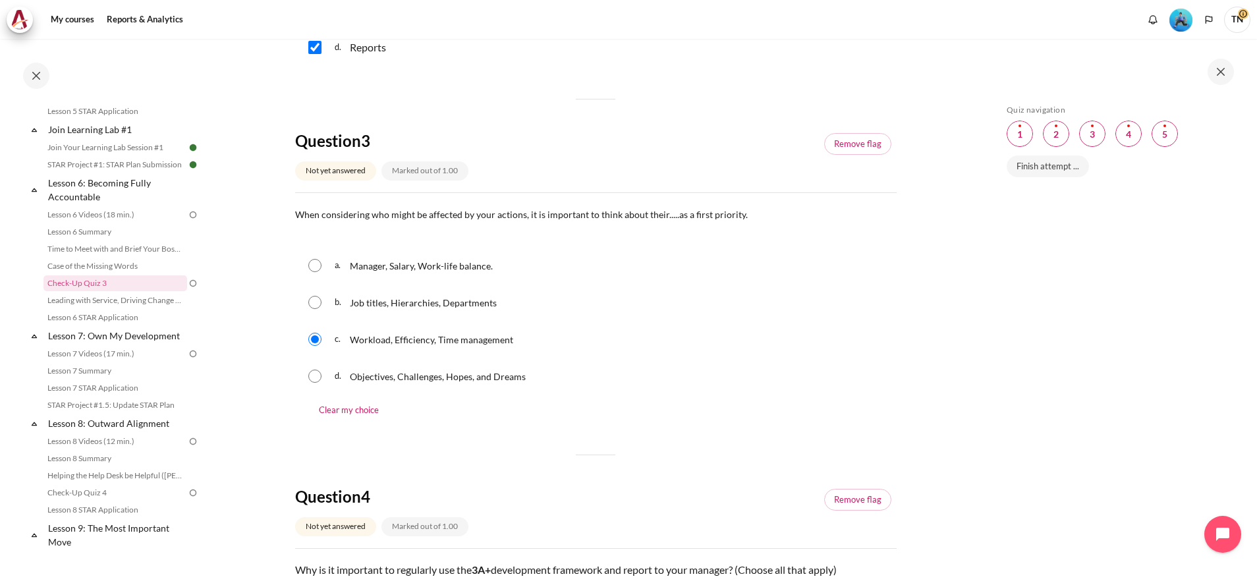
click at [481, 385] on div "Objectives, Challenges, Hopes, and Dreams" at bounding box center [438, 376] width 176 height 21
radio input "true"
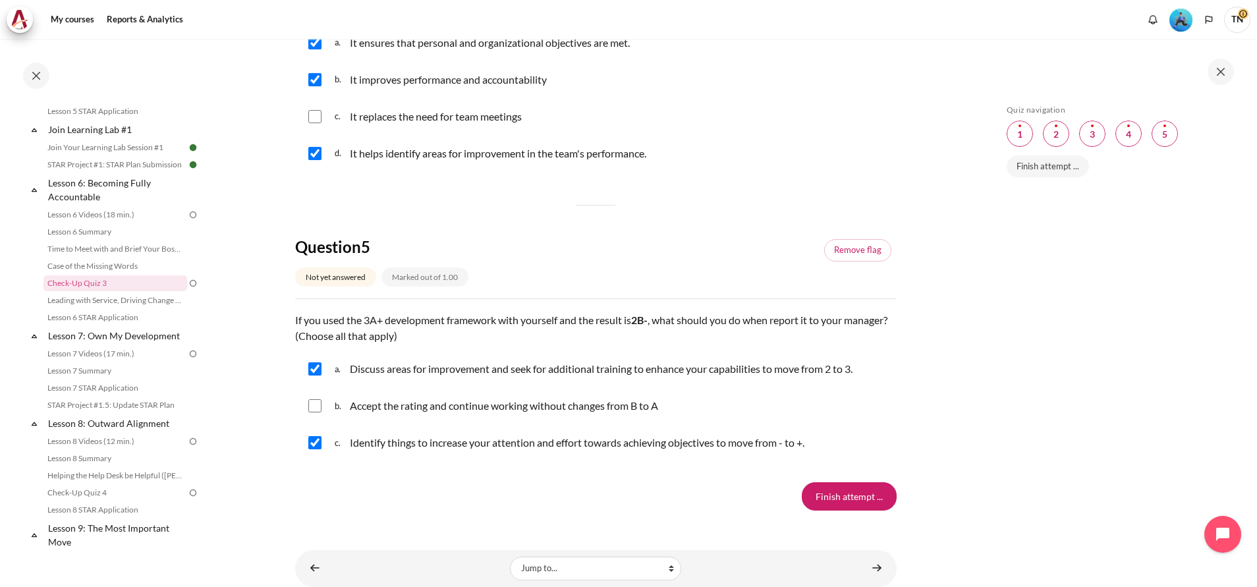
scroll to position [1329, 0]
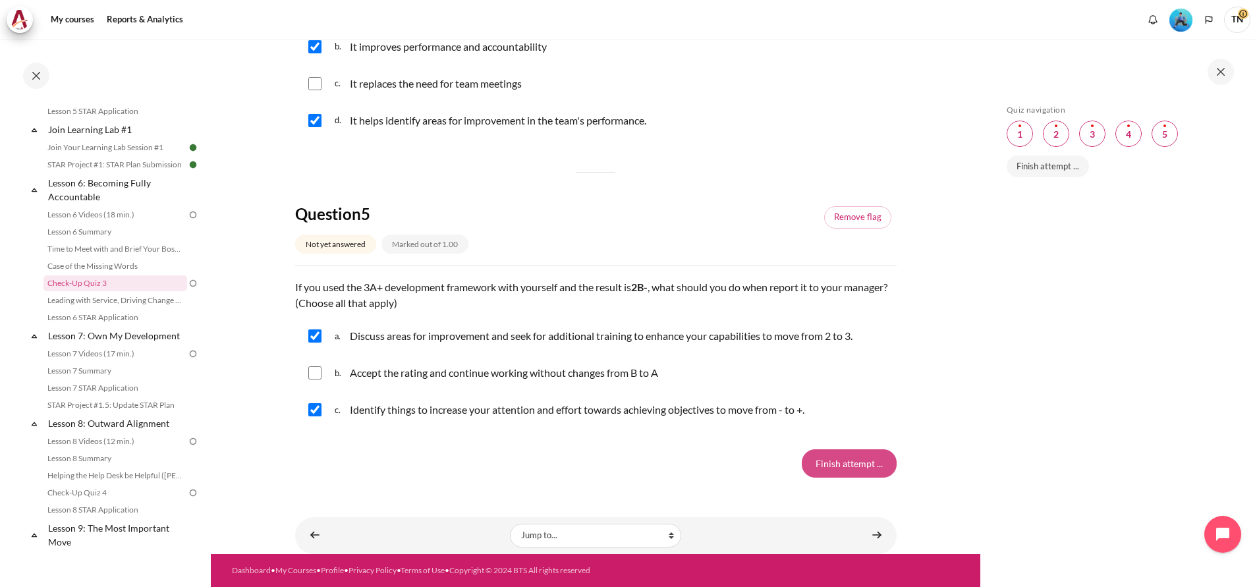
click at [840, 468] on input "Finish attempt ..." at bounding box center [849, 463] width 95 height 28
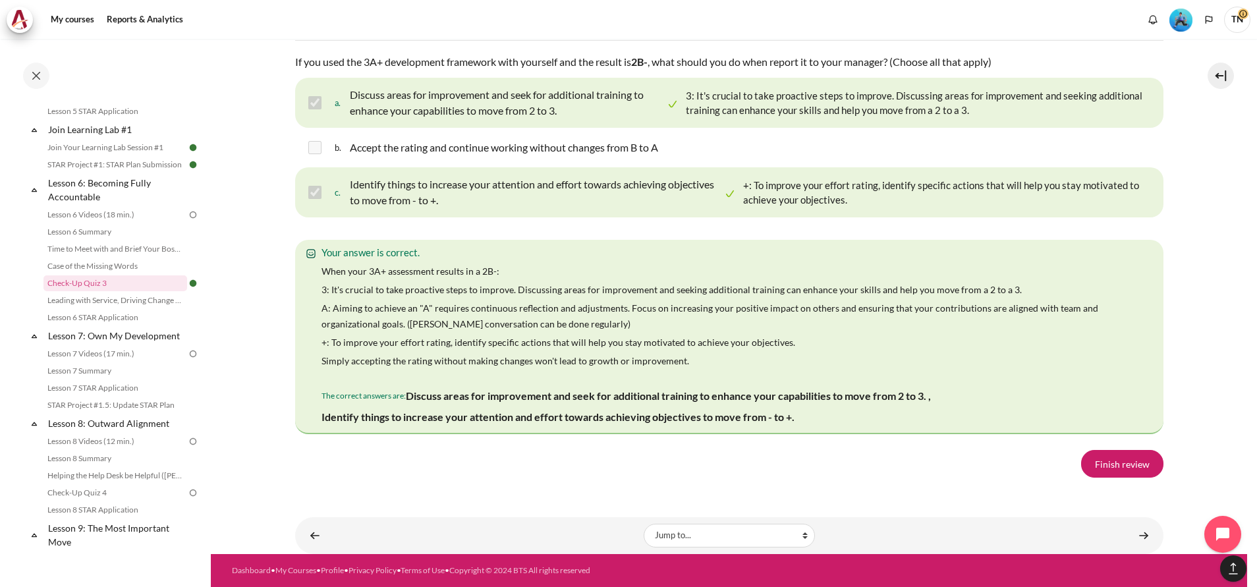
scroll to position [2379, 0]
click at [1128, 469] on link "Finish review" at bounding box center [1122, 464] width 82 height 28
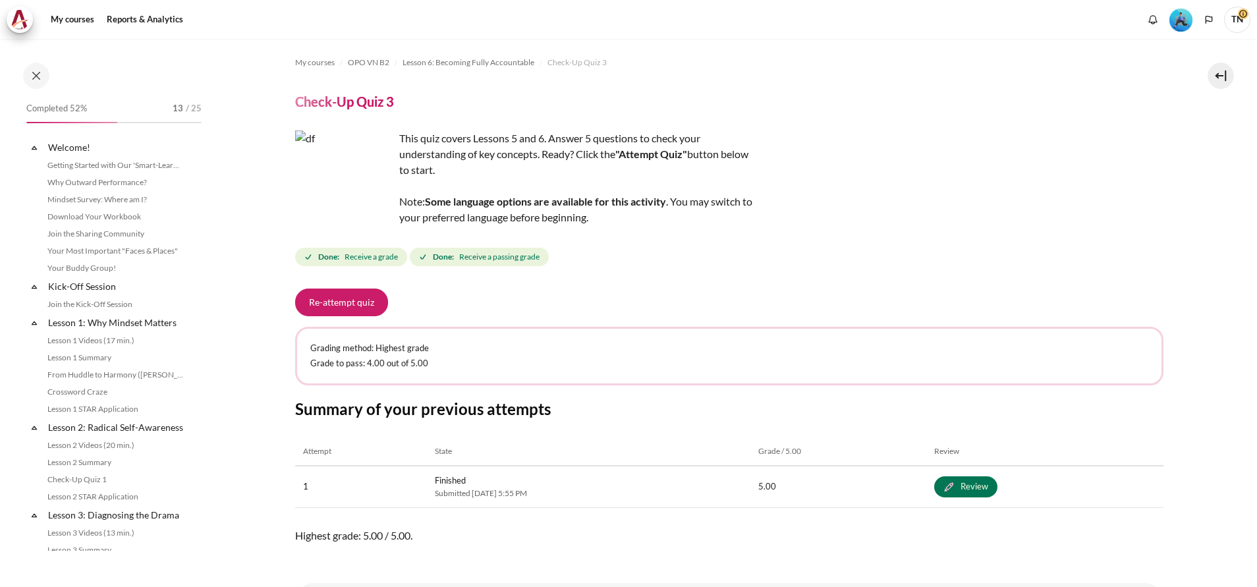
scroll to position [66, 0]
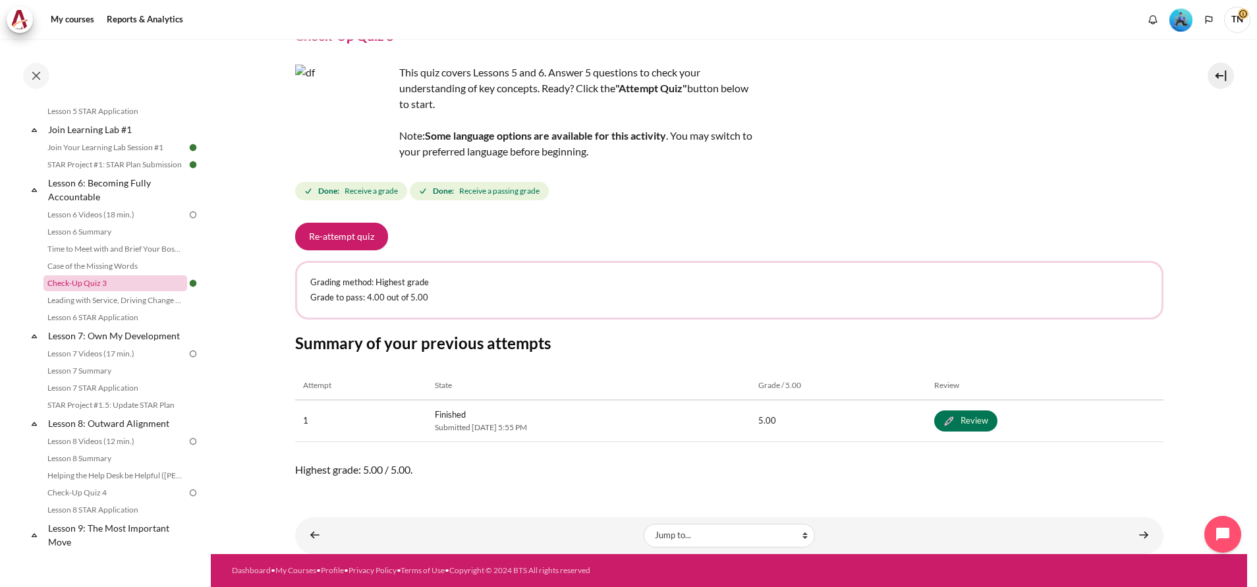
click at [101, 291] on link "Check-Up Quiz 3" at bounding box center [115, 283] width 144 height 16
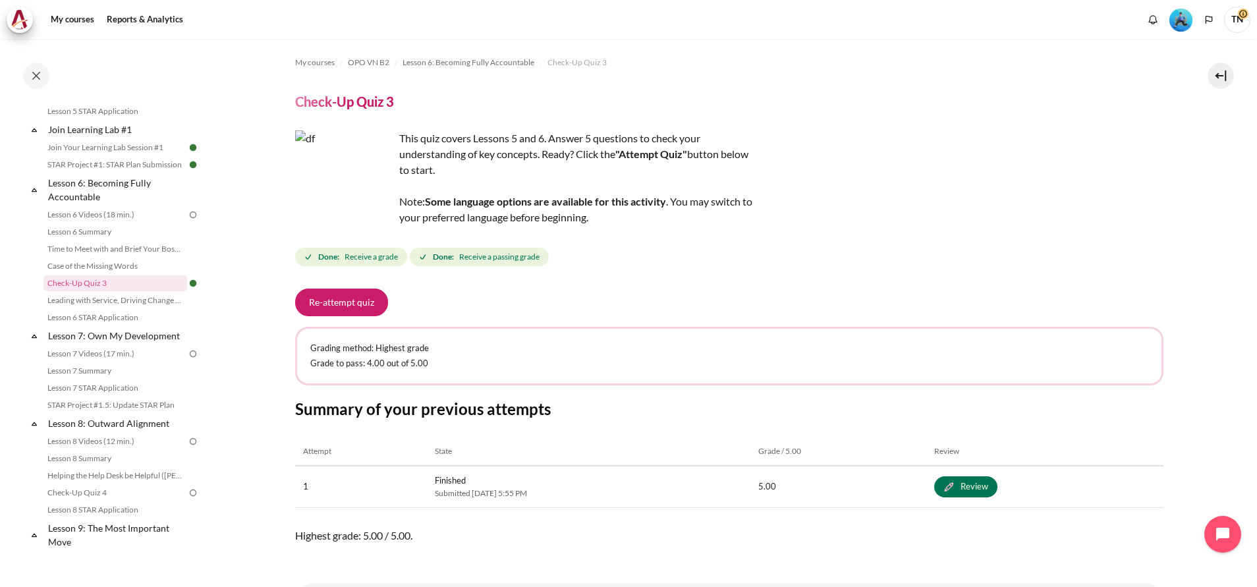
scroll to position [66, 0]
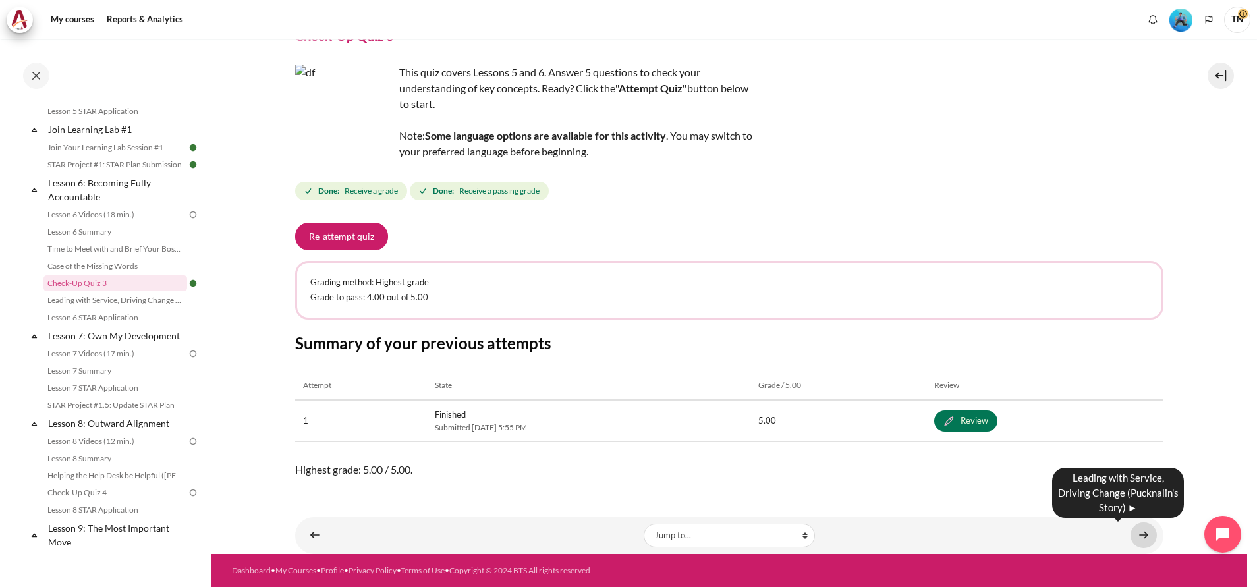
click at [1141, 540] on link "Content" at bounding box center [1143, 535] width 26 height 26
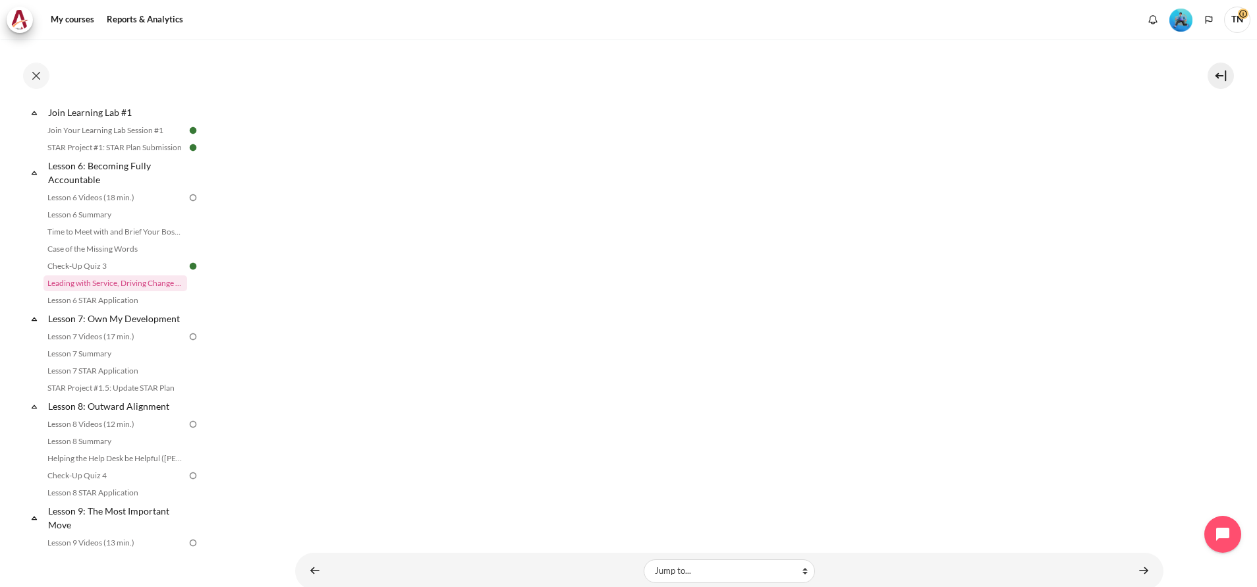
scroll to position [239, 0]
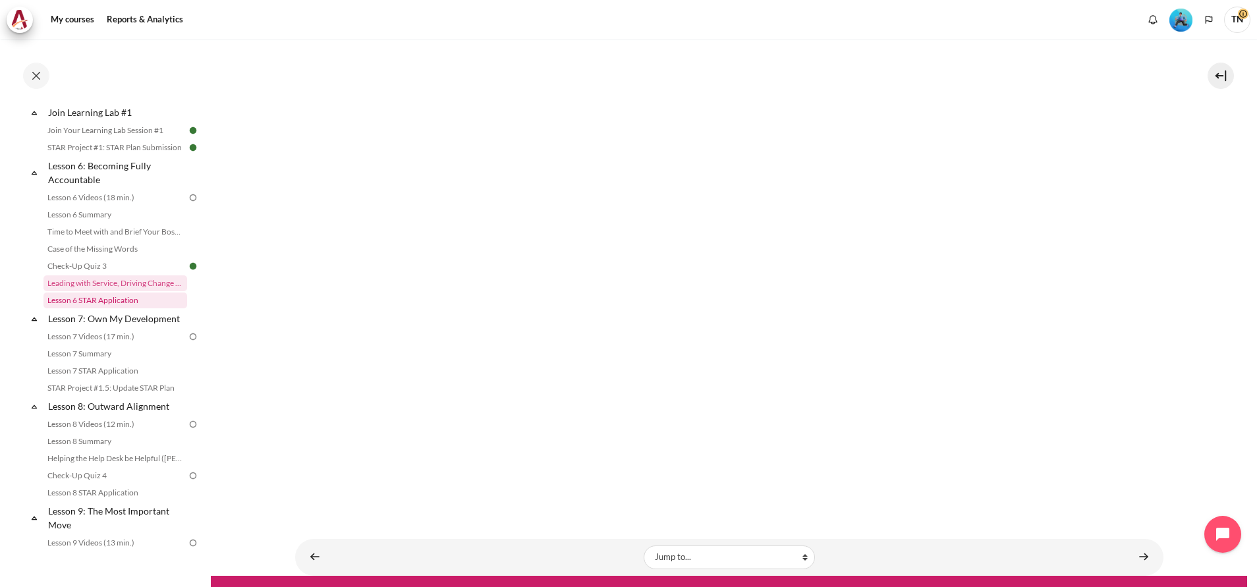
click at [143, 308] on link "Lesson 6 STAR Application" at bounding box center [115, 300] width 144 height 16
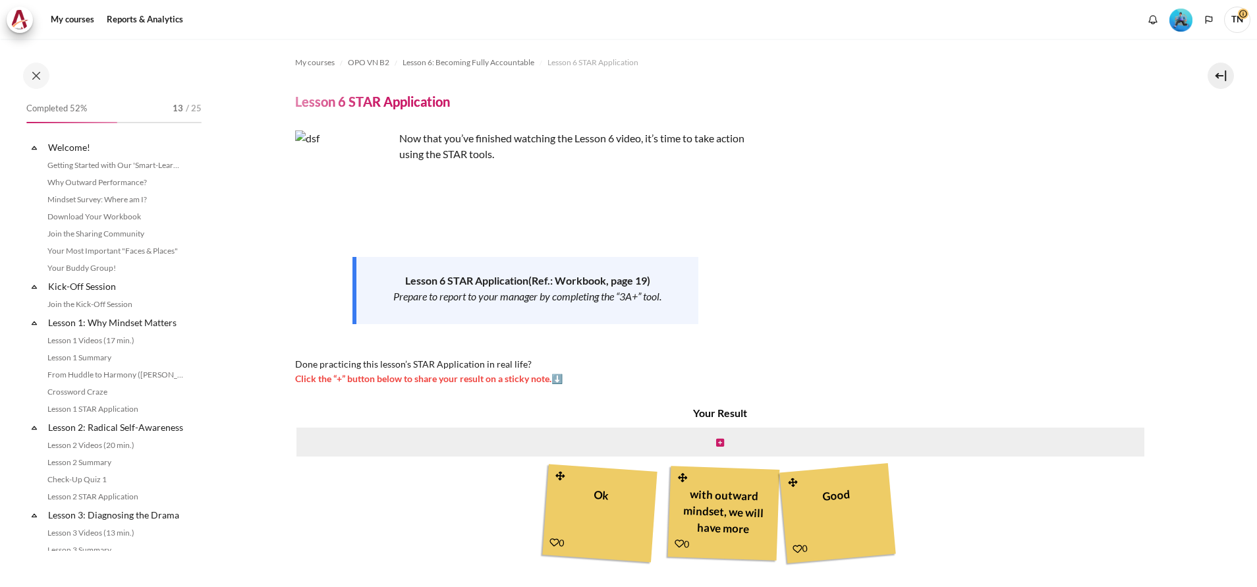
scroll to position [730, 0]
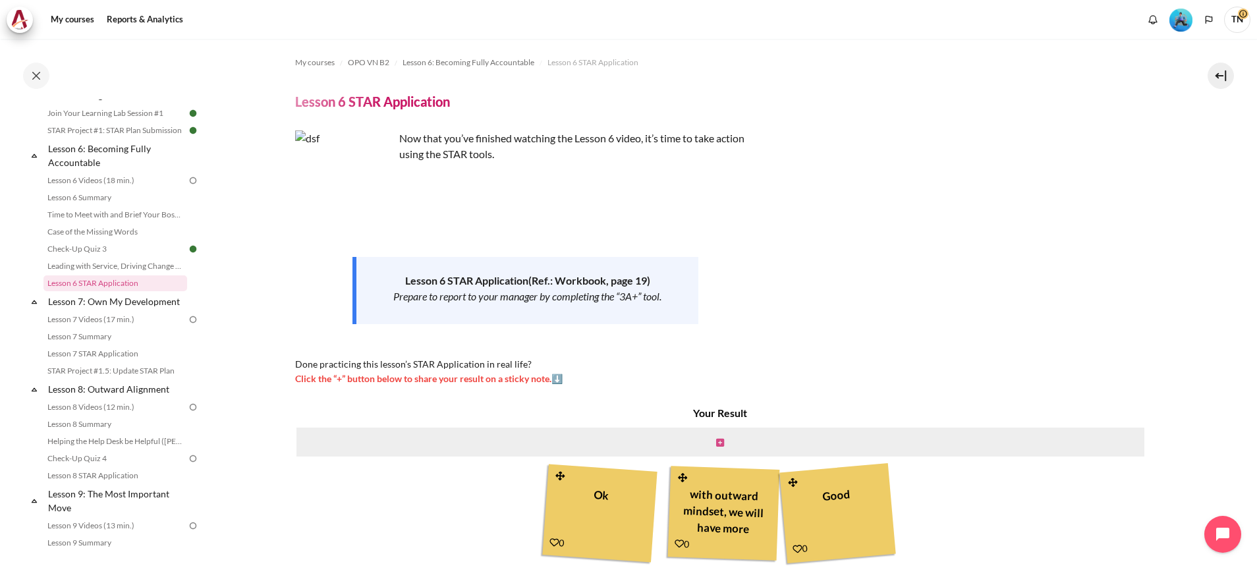
click at [716, 439] on icon "Content" at bounding box center [720, 442] width 8 height 9
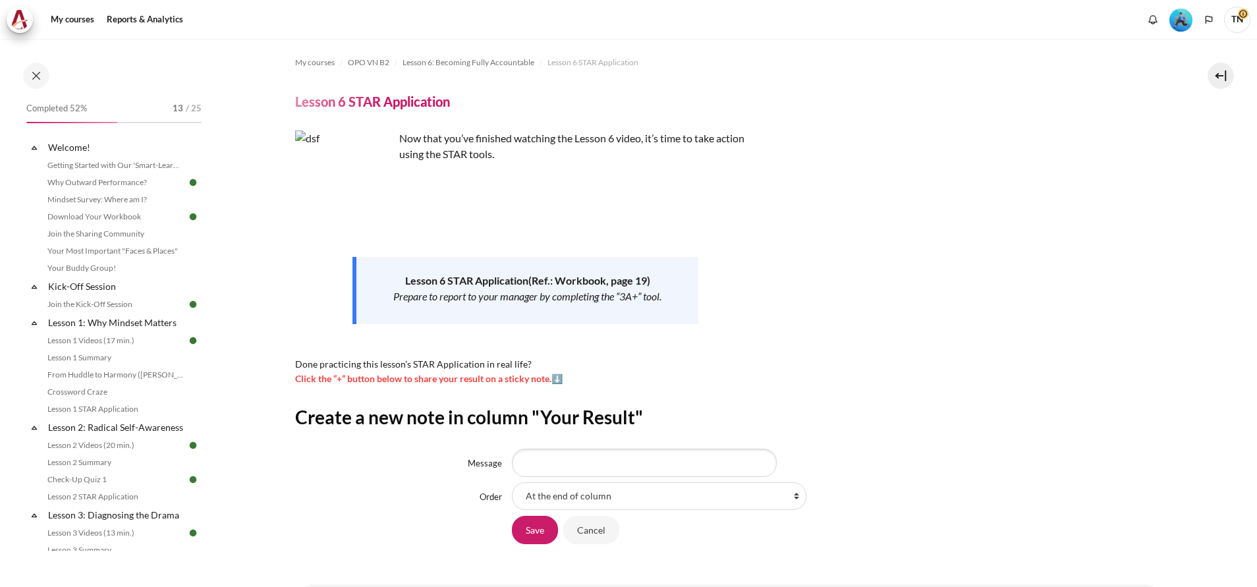
scroll to position [730, 0]
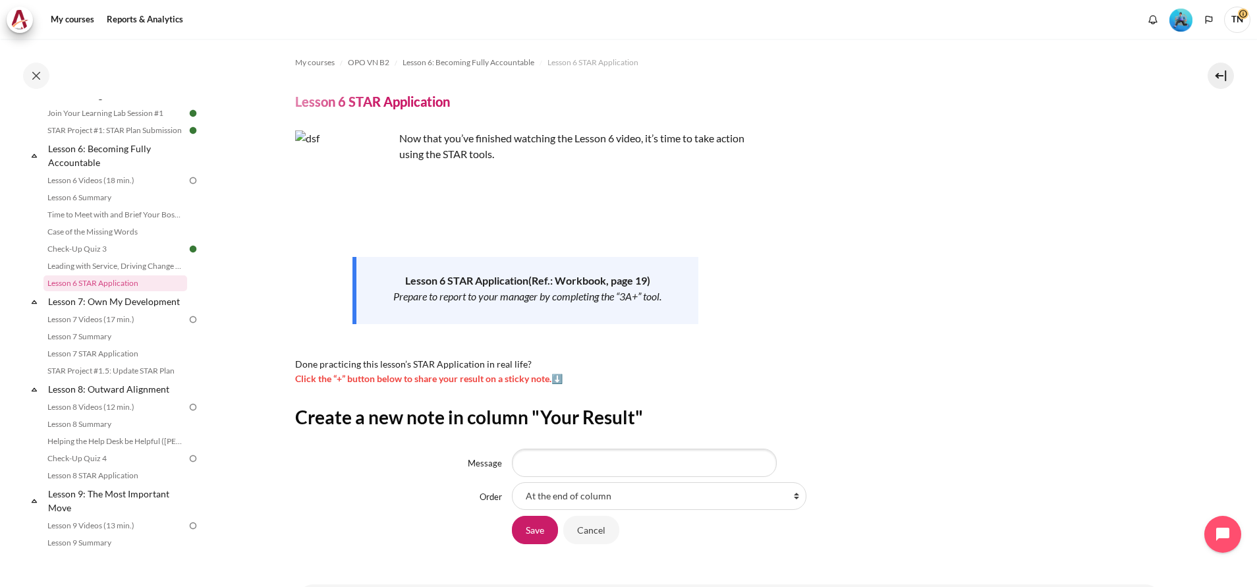
type input "d"
type input "G"
type input "e"
type input "Enough & Good"
click at [528, 535] on input "Save" at bounding box center [535, 530] width 46 height 28
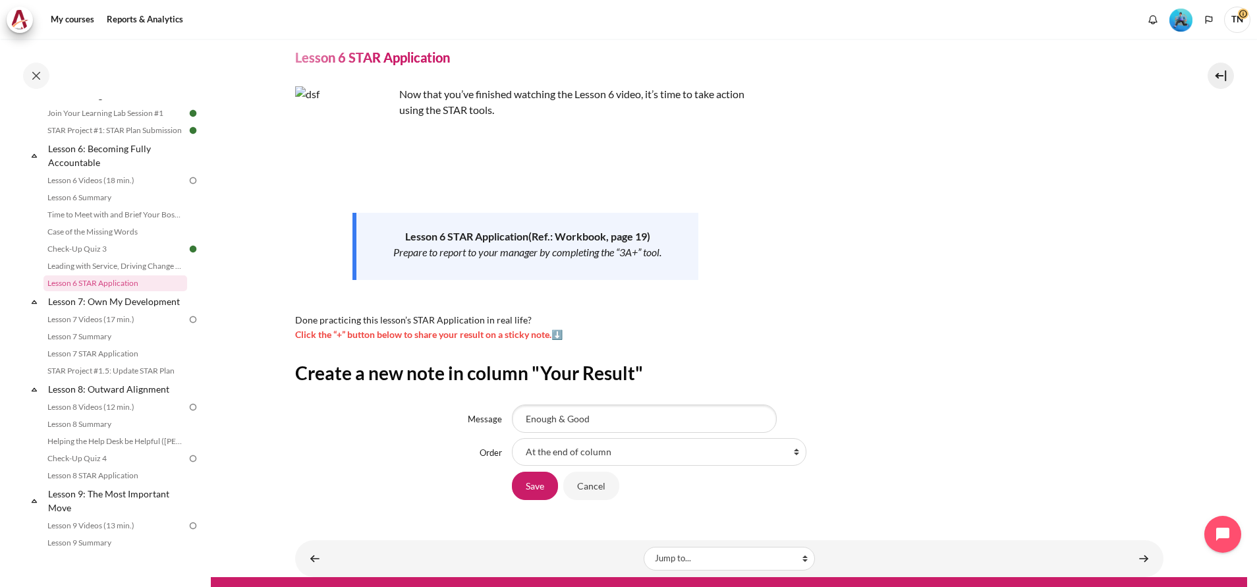
scroll to position [67, 0]
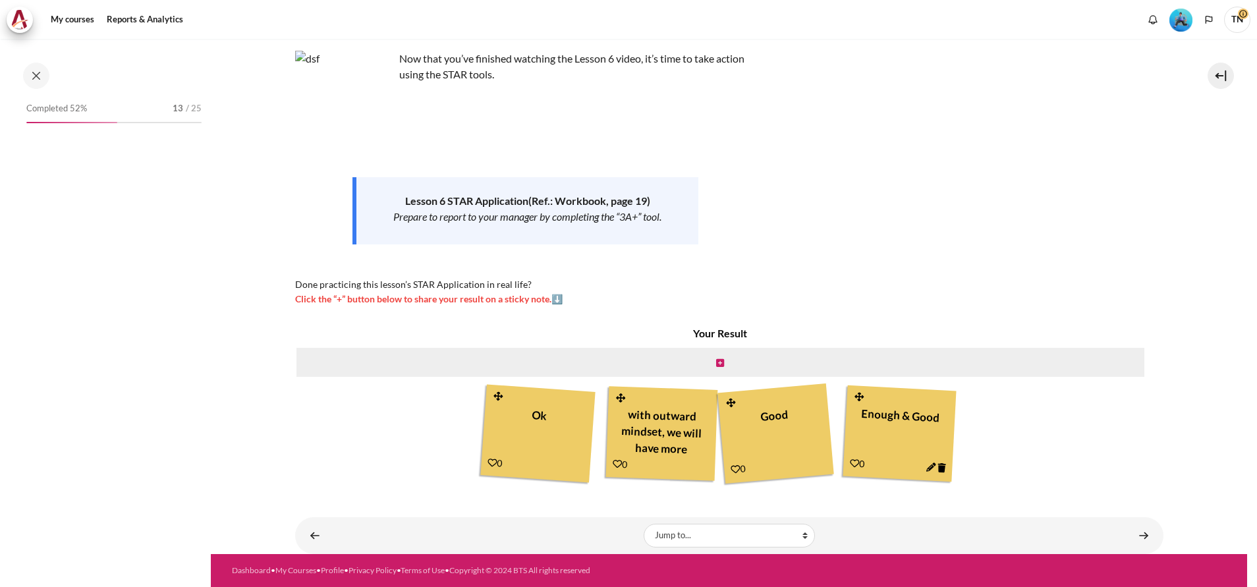
scroll to position [730, 0]
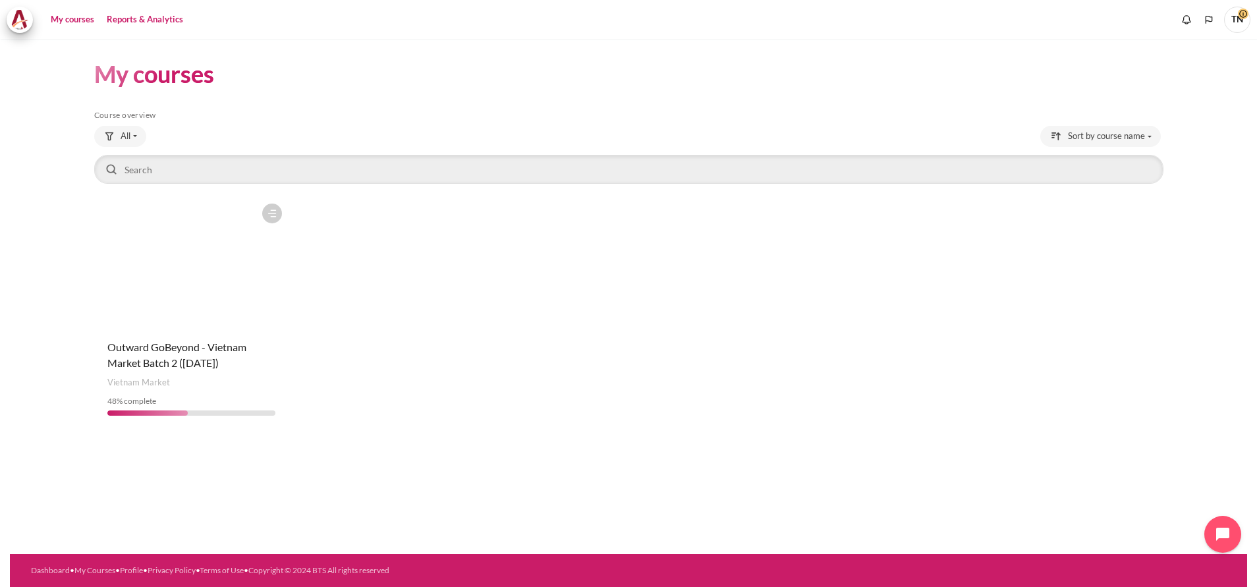
click at [132, 22] on link "Reports & Analytics" at bounding box center [145, 20] width 86 height 26
